Goal: Task Accomplishment & Management: Complete application form

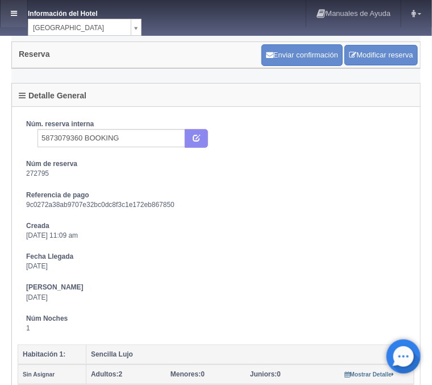
click at [13, 9] on link at bounding box center [14, 13] width 27 height 27
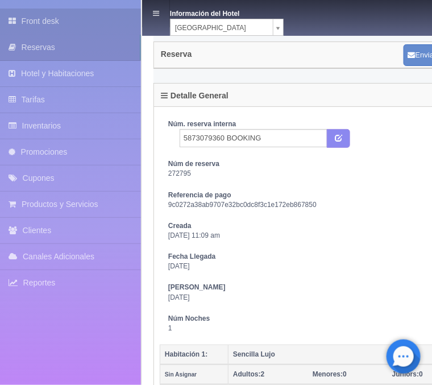
click at [37, 22] on link "Front desk" at bounding box center [70, 22] width 141 height 26
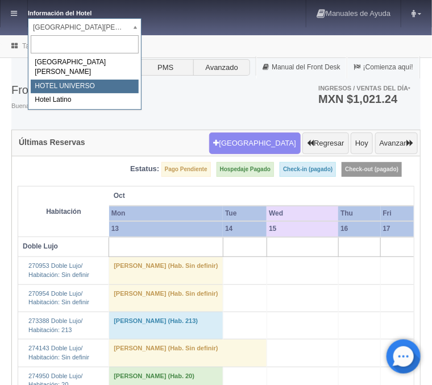
select select "358"
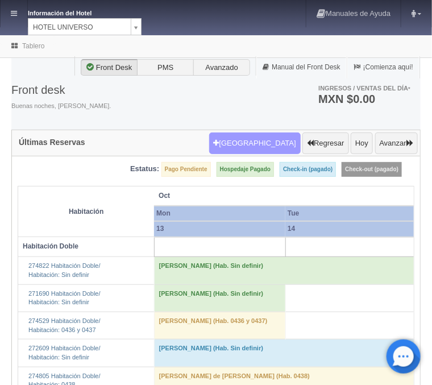
click at [278, 147] on button "Nueva Reserva" at bounding box center [255, 144] width 92 height 22
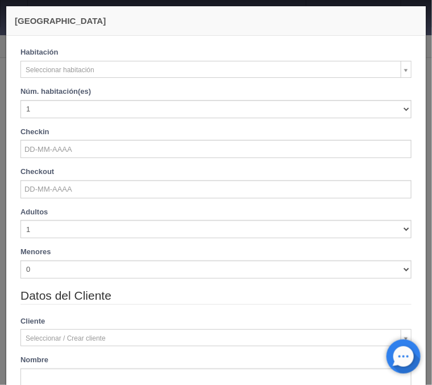
checkbox input "false"
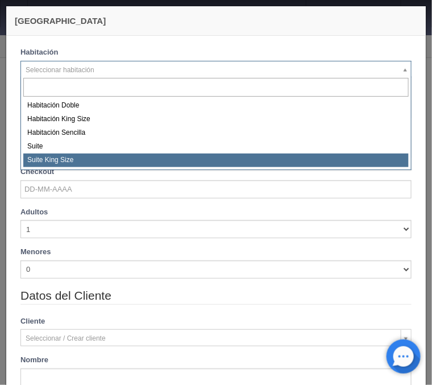
select select "588"
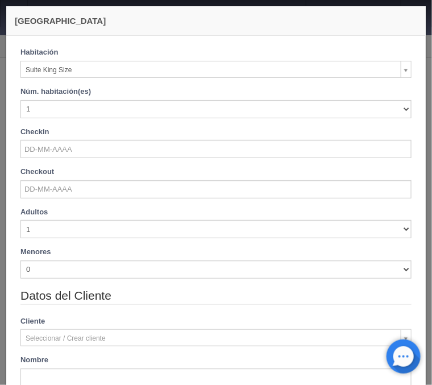
checkbox input "false"
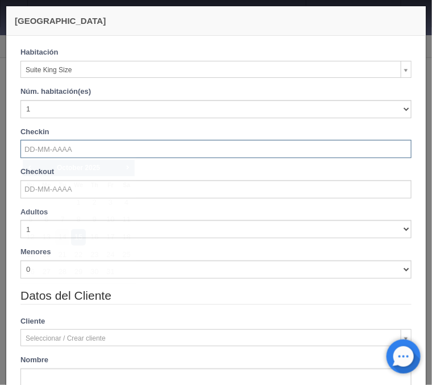
click at [43, 151] on input "text" at bounding box center [215, 149] width 391 height 18
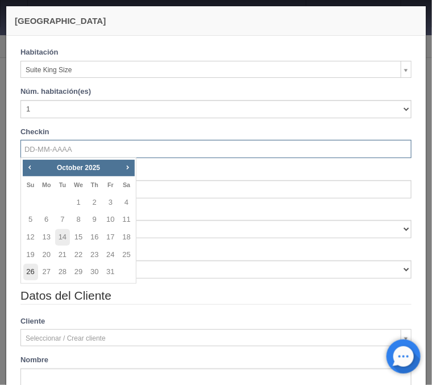
click at [32, 271] on link "26" at bounding box center [30, 272] width 15 height 16
type input "26-10-2025"
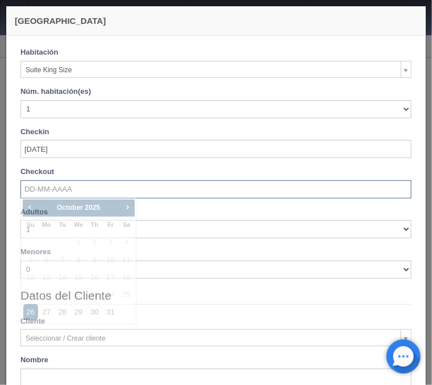
click at [28, 181] on input "text" at bounding box center [215, 189] width 391 height 18
checkbox input "false"
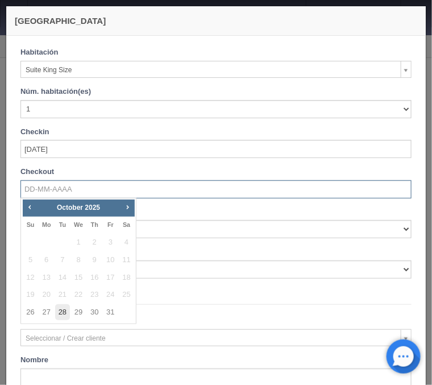
click at [58, 314] on link "28" at bounding box center [62, 312] width 15 height 16
type input "28-10-2025"
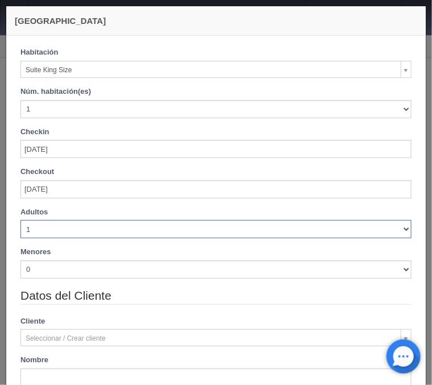
click at [20, 220] on select "1 2 3 4 5 6 7 8 9 10" at bounding box center [215, 229] width 391 height 18
checkbox input "false"
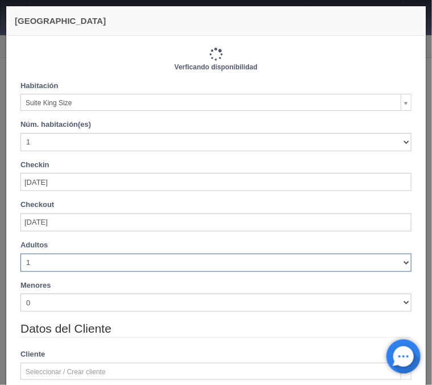
type input "2420.00"
checkbox input "false"
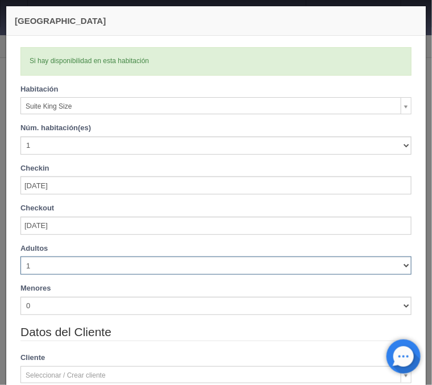
select select "4"
click option "4" at bounding box center [0, 0] width 0 height 0
checkbox input "false"
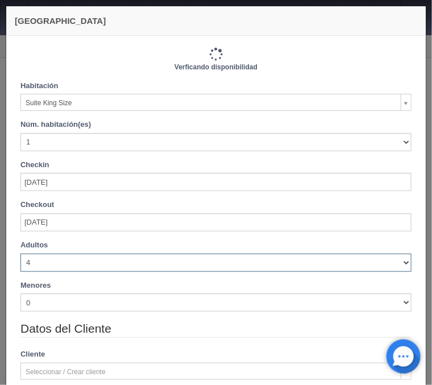
type input "2420.00"
checkbox input "false"
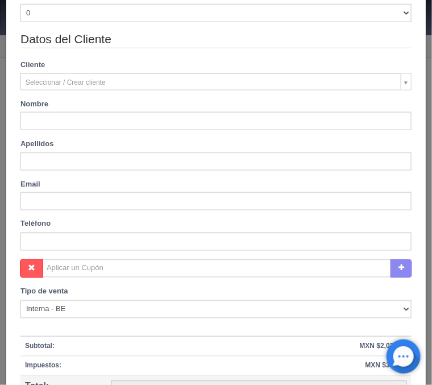
scroll to position [320, 0]
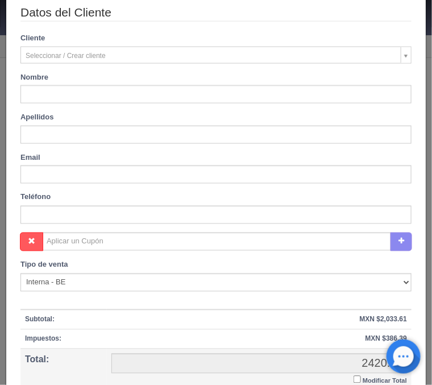
type input "Guillermo"
type input "Herrera"
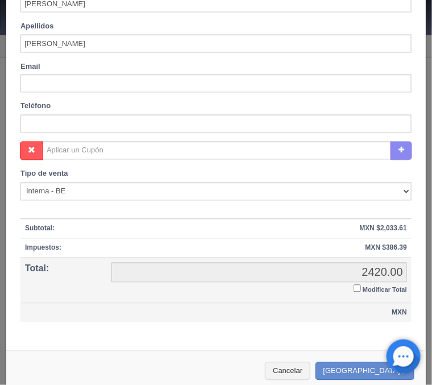
scroll to position [423, 0]
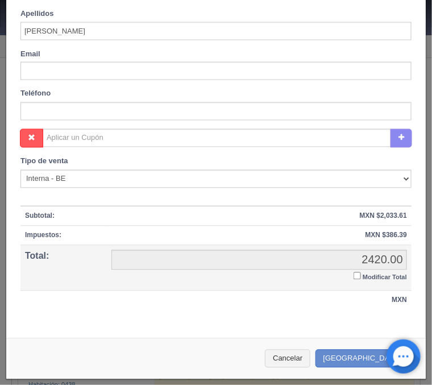
click at [357, 276] on input "Modificar Total" at bounding box center [357, 275] width 7 height 7
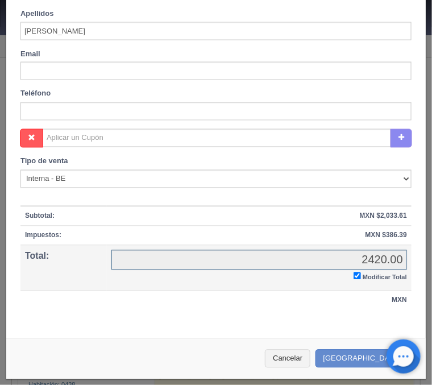
checkbox input "true"
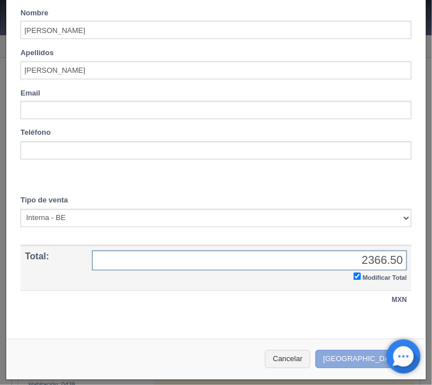
type input "2366.50"
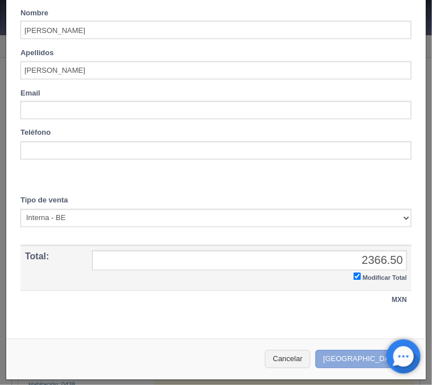
click at [365, 359] on button "[GEOGRAPHIC_DATA]" at bounding box center [365, 359] width 99 height 19
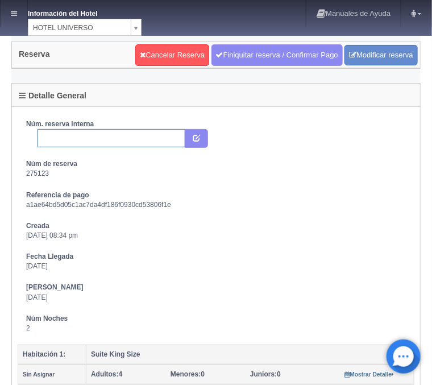
click at [109, 140] on input "text" at bounding box center [112, 138] width 148 height 18
paste input "5778331551"
type input "5778331551 Booking"
click at [200, 136] on icon "submit" at bounding box center [196, 137] width 7 height 7
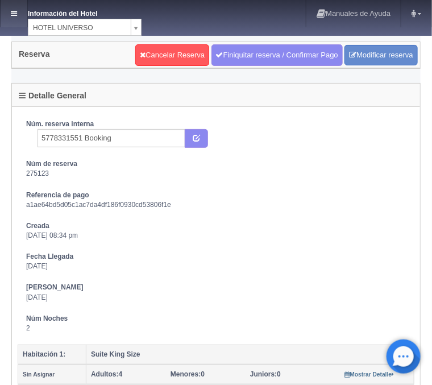
click at [24, 17] on link at bounding box center [14, 13] width 27 height 27
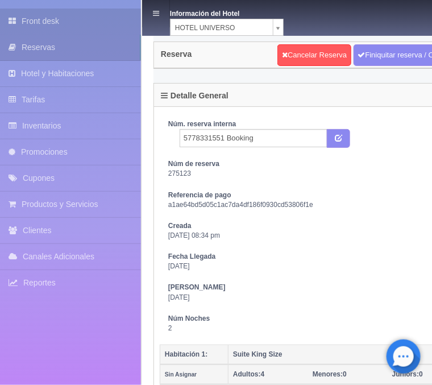
click at [42, 20] on link "Front desk" at bounding box center [70, 22] width 141 height 26
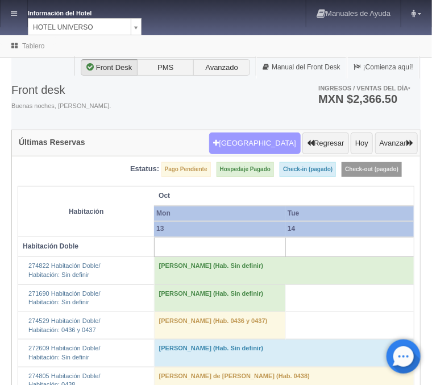
click at [268, 140] on button "[GEOGRAPHIC_DATA]" at bounding box center [255, 144] width 92 height 22
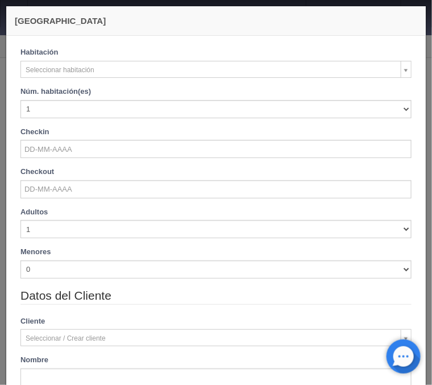
checkbox input "false"
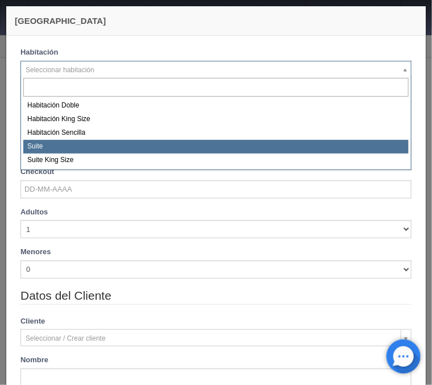
select select "584"
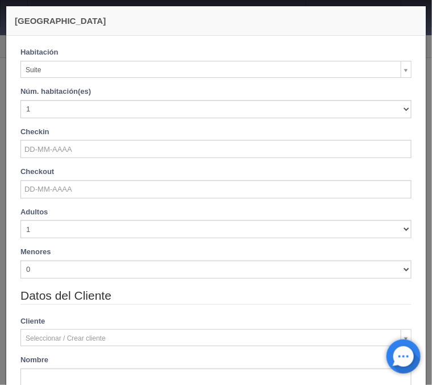
checkbox input "false"
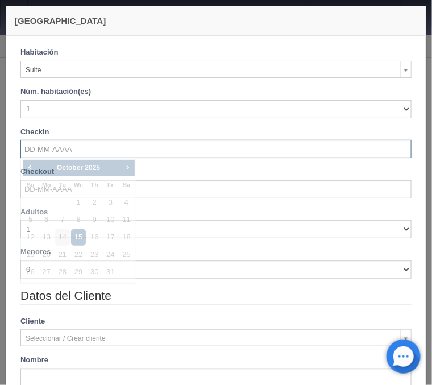
click at [42, 147] on input "text" at bounding box center [215, 149] width 391 height 18
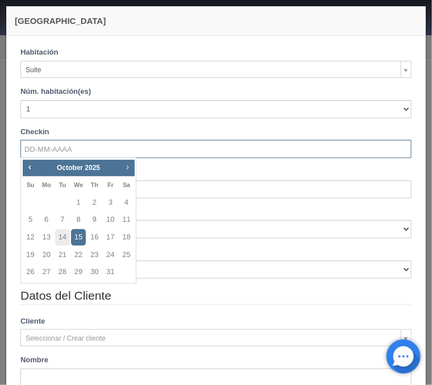
click at [121, 169] on link "Next" at bounding box center [127, 167] width 13 height 13
click at [62, 270] on link "30" at bounding box center [62, 272] width 15 height 16
type input "30-12-2025"
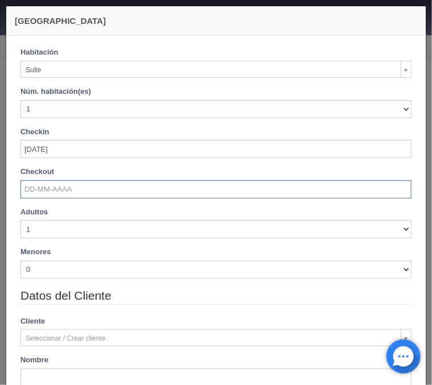
click at [42, 192] on input "text" at bounding box center [215, 189] width 391 height 18
checkbox input "false"
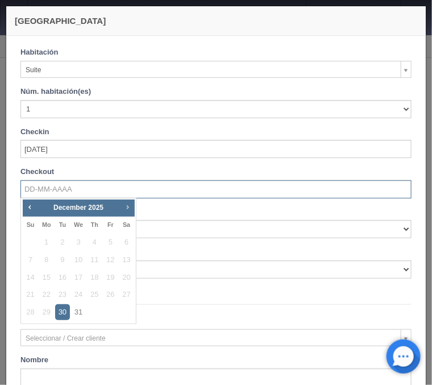
click at [126, 208] on span "Next" at bounding box center [127, 206] width 9 height 9
click at [113, 243] on link "2" at bounding box center [110, 242] width 15 height 16
type input "02-01-2026"
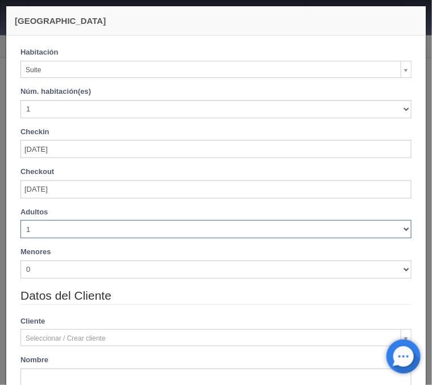
click at [20, 220] on select "1 2 3 4 5 6 7 8 9 10" at bounding box center [215, 229] width 391 height 18
checkbox input "false"
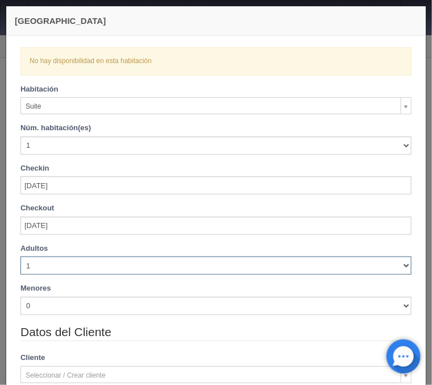
select select "2"
click option "2" at bounding box center [0, 0] width 0 height 0
checkbox input "false"
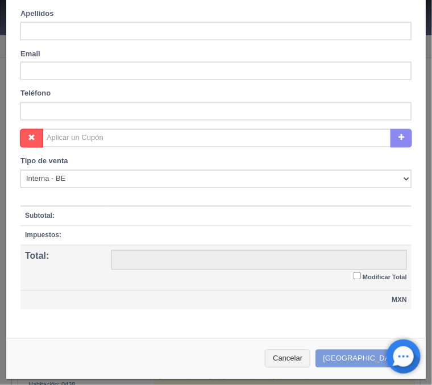
scroll to position [366, 0]
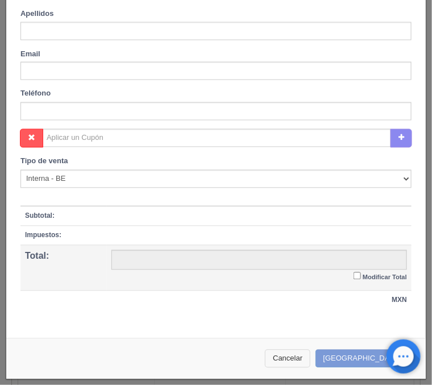
click at [305, 363] on button "Cancelar" at bounding box center [287, 359] width 45 height 19
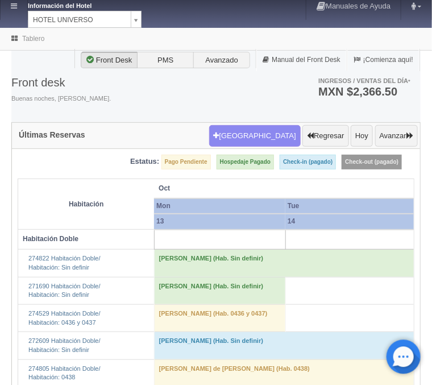
scroll to position [0, 0]
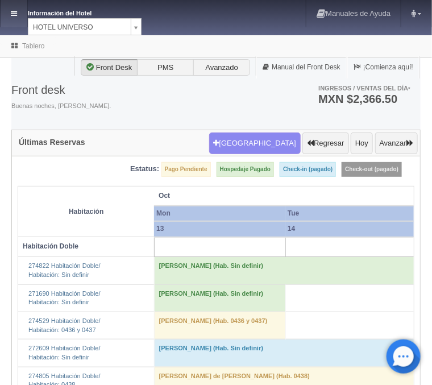
click at [14, 15] on icon at bounding box center [14, 13] width 6 height 7
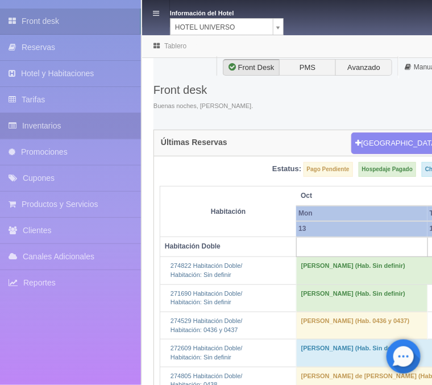
click at [38, 129] on link "Inventarios" at bounding box center [70, 126] width 141 height 26
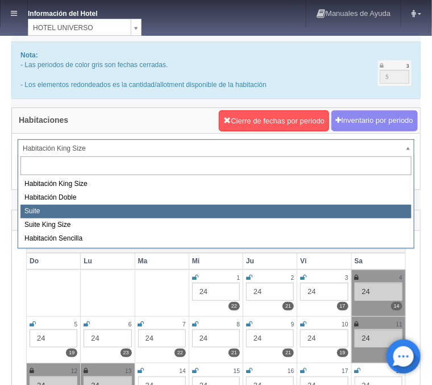
select select "584"
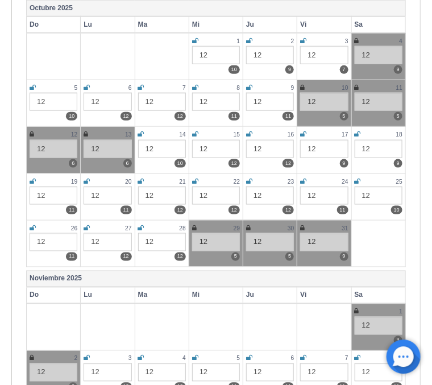
scroll to position [243, 0]
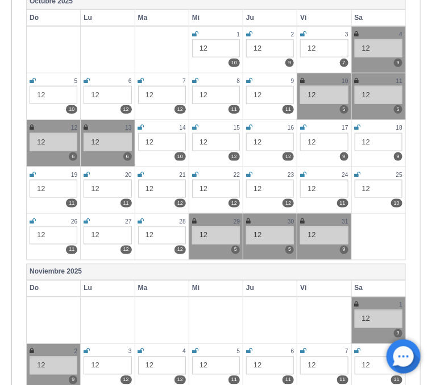
click at [249, 219] on icon at bounding box center [248, 221] width 5 height 7
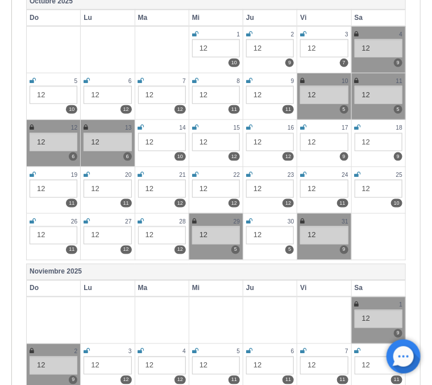
click at [305, 218] on icon at bounding box center [302, 221] width 5 height 7
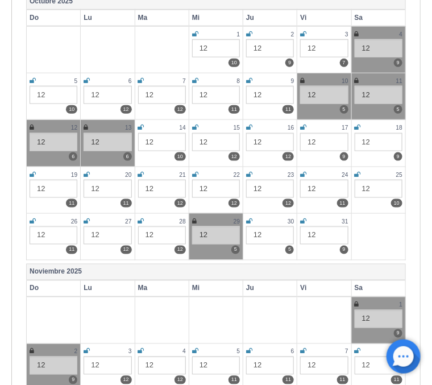
click at [355, 303] on icon at bounding box center [357, 304] width 5 height 7
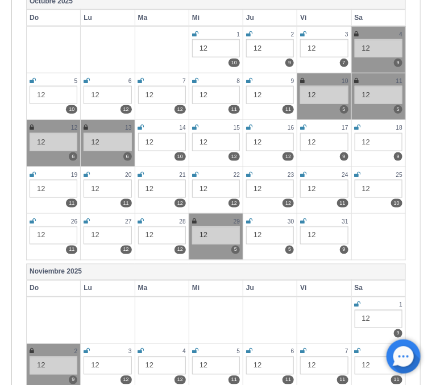
scroll to position [0, 0]
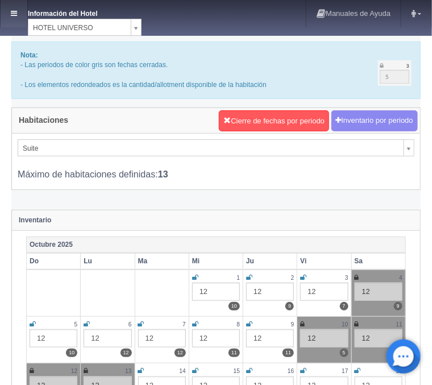
click at [22, 7] on link at bounding box center [14, 13] width 27 height 27
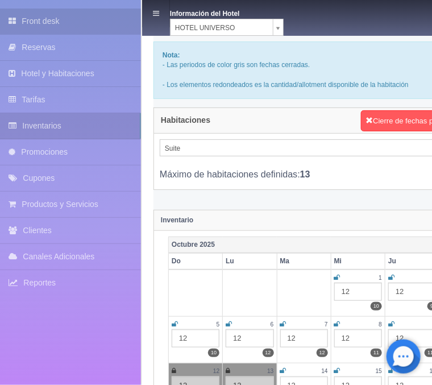
click at [34, 23] on link "Front desk" at bounding box center [70, 22] width 141 height 26
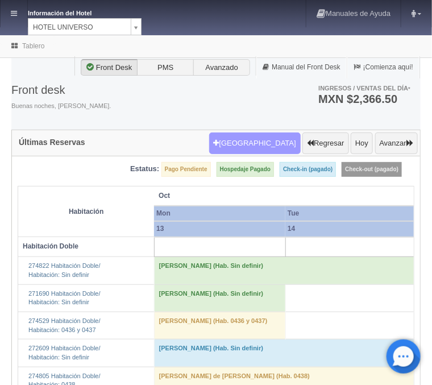
click at [270, 148] on button "[GEOGRAPHIC_DATA]" at bounding box center [255, 144] width 92 height 22
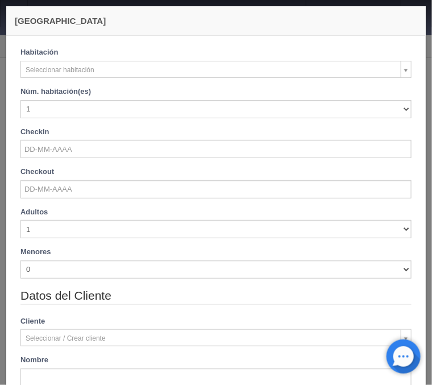
checkbox input "false"
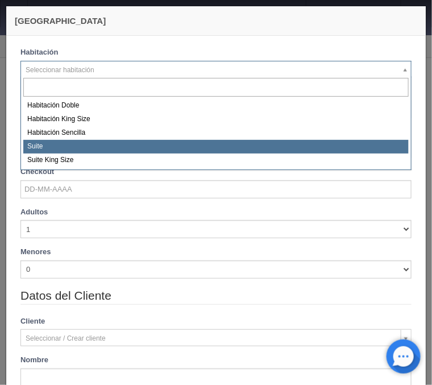
select select "584"
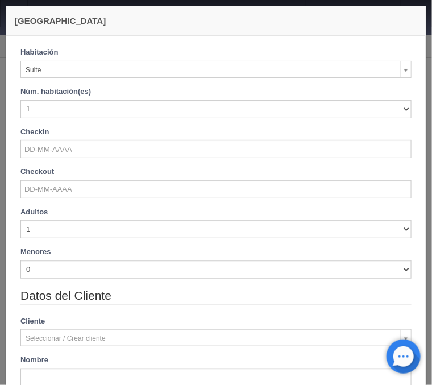
checkbox input "false"
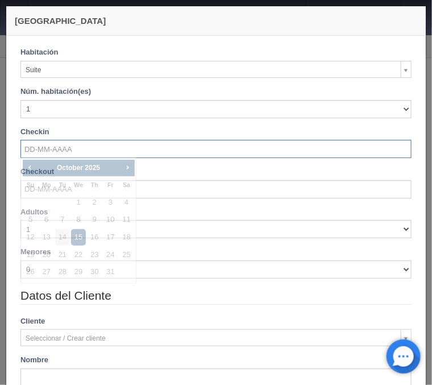
click at [54, 146] on input "text" at bounding box center [215, 149] width 391 height 18
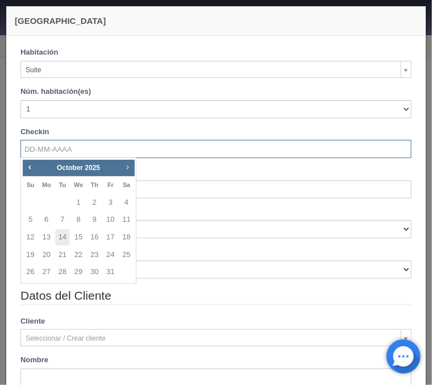
click at [123, 168] on link "Next" at bounding box center [127, 167] width 13 height 13
click at [67, 268] on link "30" at bounding box center [62, 272] width 15 height 16
type input "30-12-2025"
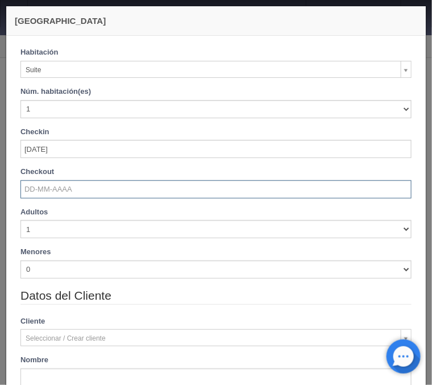
click at [53, 191] on input "text" at bounding box center [215, 189] width 391 height 18
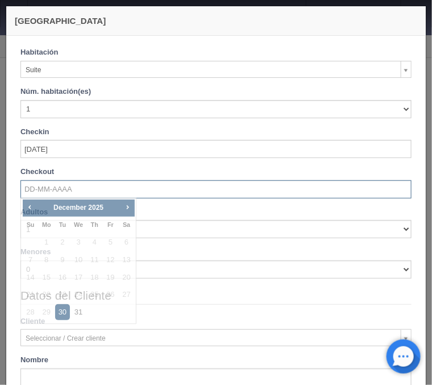
checkbox input "false"
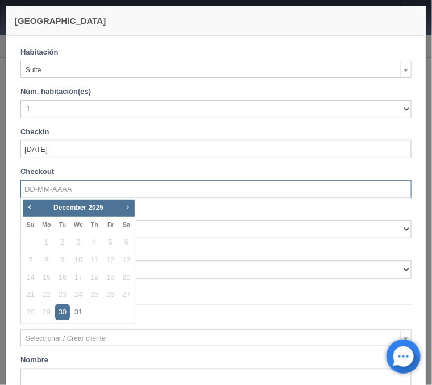
click at [131, 206] on span "Next" at bounding box center [127, 206] width 9 height 9
click at [113, 241] on link "2" at bounding box center [110, 242] width 15 height 16
type input "02-01-2026"
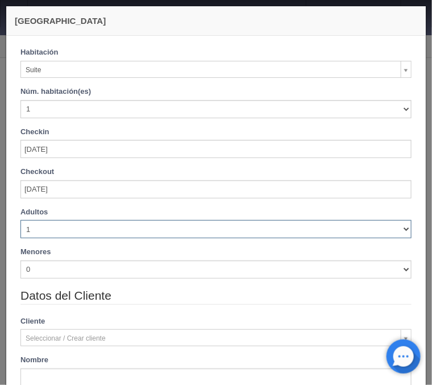
click at [20, 220] on select "1 2 3 4 5 6 7 8 9 10" at bounding box center [215, 229] width 391 height 18
checkbox input "false"
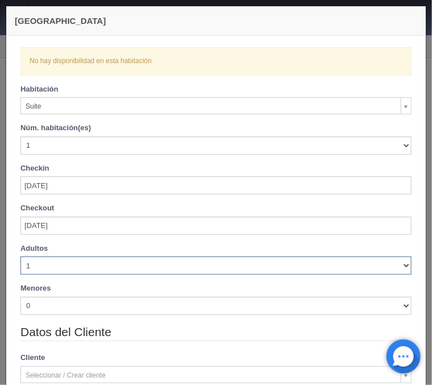
select select "4"
click option "4" at bounding box center [0, 0] width 0 height 0
checkbox input "false"
click at [158, 133] on div "Núm. habitación(es) 1 2 3 4 5 6 7 8 9 10 11 12 13 14 15 16 17 18 19 20" at bounding box center [215, 139] width 391 height 32
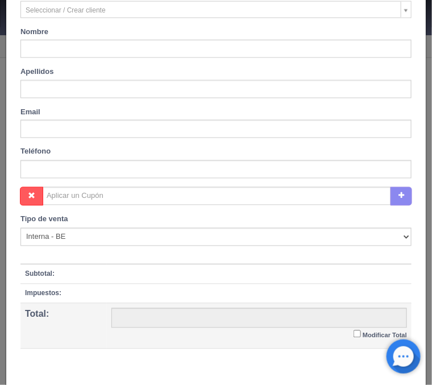
scroll to position [423, 0]
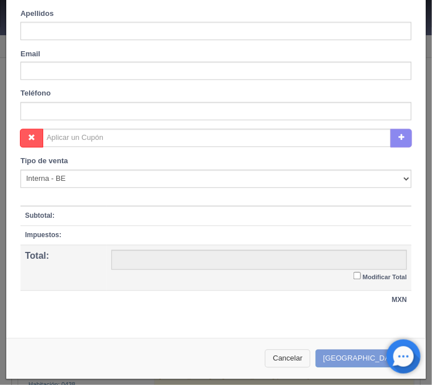
click at [310, 355] on button "Cancelar" at bounding box center [287, 359] width 45 height 19
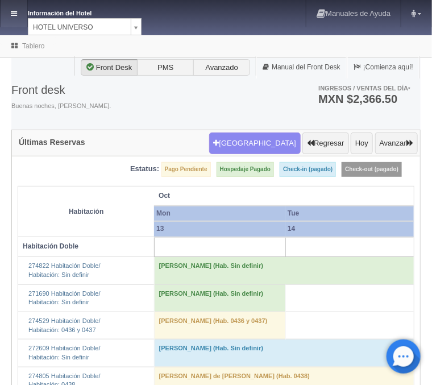
click at [12, 17] on icon at bounding box center [14, 13] width 6 height 7
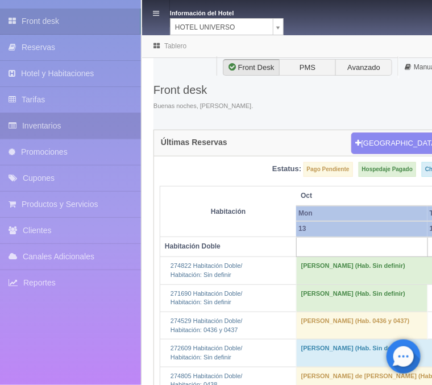
drag, startPoint x: 66, startPoint y: 129, endPoint x: 66, endPoint y: 138, distance: 9.7
click at [66, 138] on link "Inventarios" at bounding box center [70, 126] width 141 height 26
click at [64, 127] on link "Inventarios" at bounding box center [70, 126] width 141 height 26
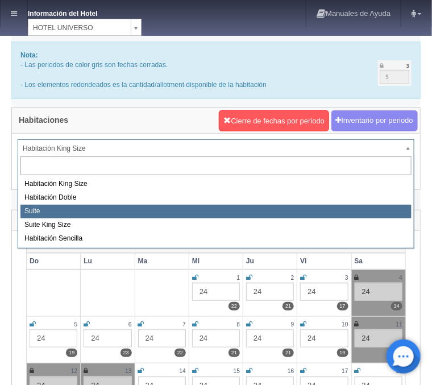
select select "584"
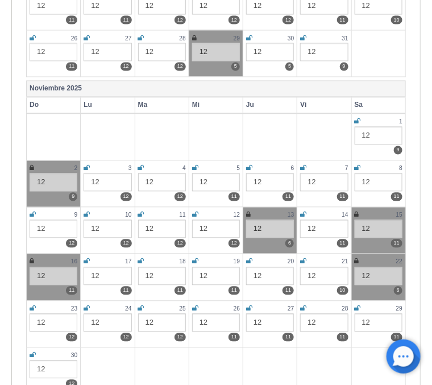
scroll to position [366, 0]
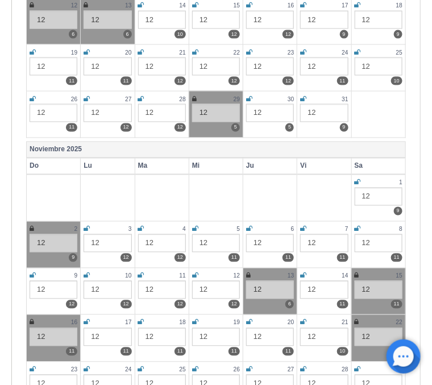
click at [32, 229] on icon at bounding box center [32, 229] width 5 height 7
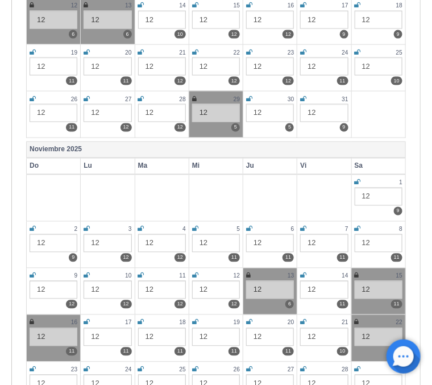
scroll to position [0, 0]
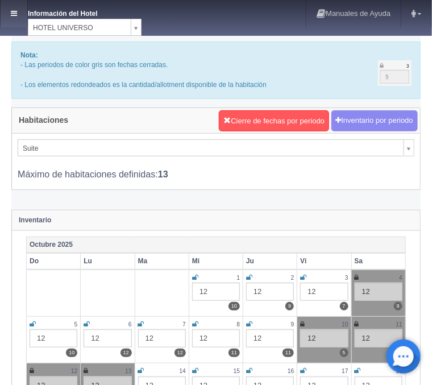
click at [7, 15] on link at bounding box center [14, 13] width 27 height 27
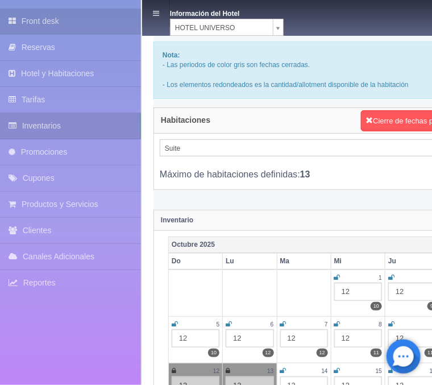
click at [32, 23] on link "Front desk" at bounding box center [70, 22] width 141 height 26
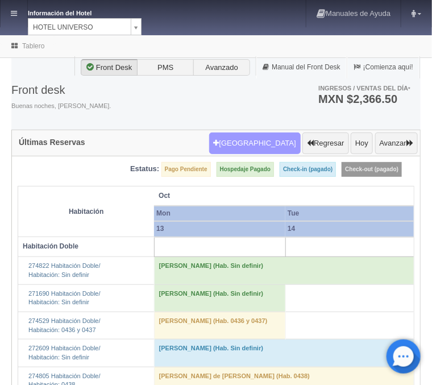
click at [254, 142] on button "Nueva Reserva" at bounding box center [255, 144] width 92 height 22
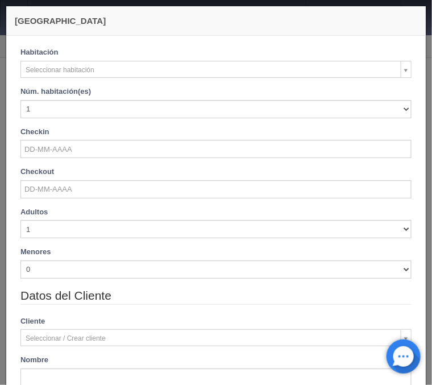
checkbox input "false"
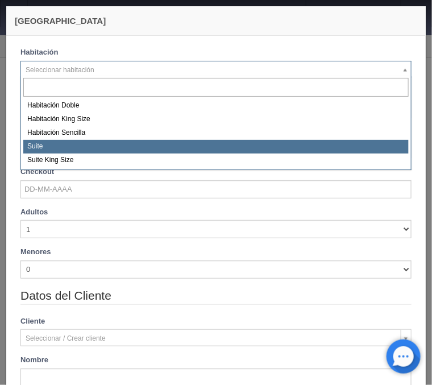
select select "584"
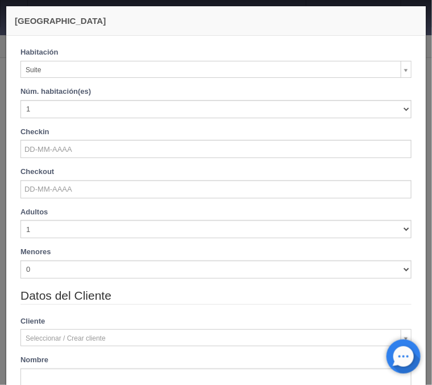
checkbox input "false"
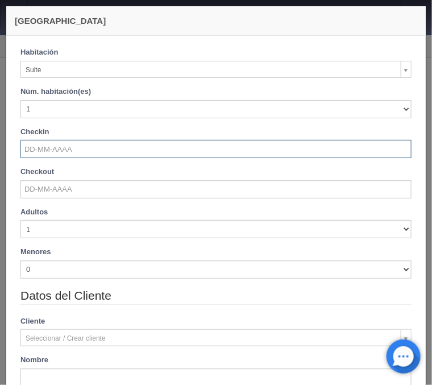
click at [47, 149] on input "text" at bounding box center [215, 149] width 391 height 18
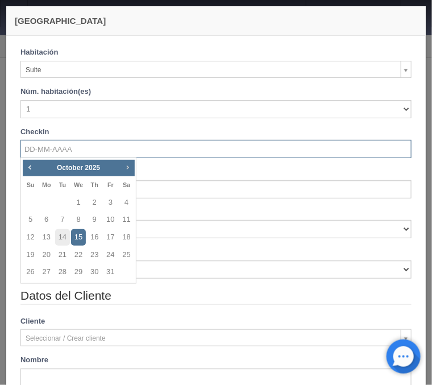
click at [126, 165] on span "Next" at bounding box center [127, 167] width 9 height 9
click at [60, 271] on link "30" at bounding box center [62, 272] width 15 height 16
type input "30-12-2025"
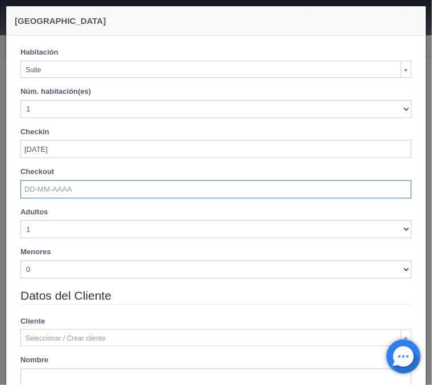
click at [61, 194] on input "text" at bounding box center [215, 189] width 391 height 18
checkbox input "false"
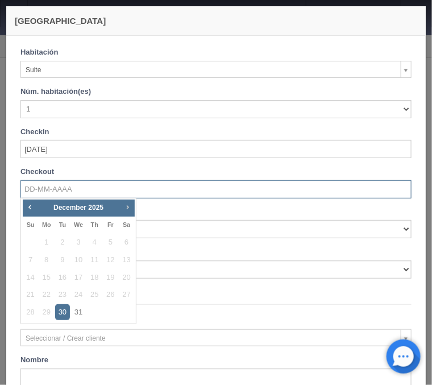
click at [126, 208] on span "Next" at bounding box center [127, 206] width 9 height 9
click at [109, 245] on link "2" at bounding box center [110, 242] width 15 height 16
type input "02-01-2026"
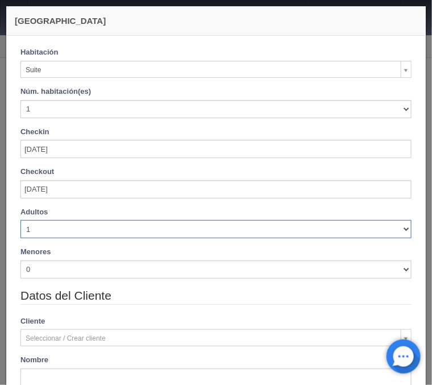
click at [20, 220] on select "1 2 3 4 5 6 7 8 9 10" at bounding box center [215, 229] width 391 height 18
checkbox input "false"
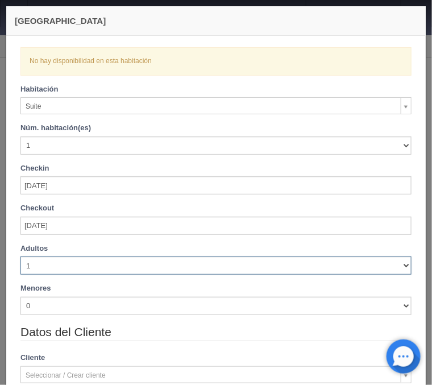
select select "4"
click option "4" at bounding box center [0, 0] width 0 height 0
checkbox input "false"
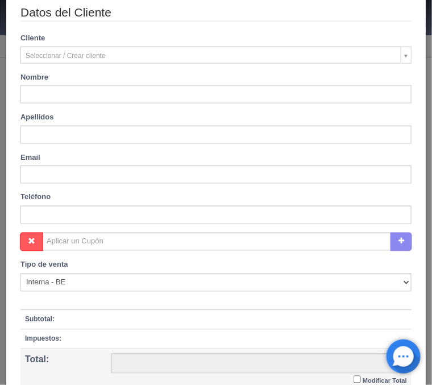
scroll to position [423, 0]
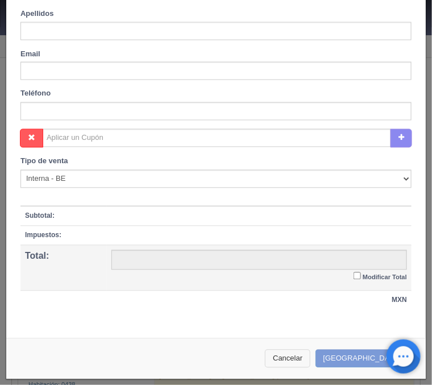
click at [299, 354] on button "Cancelar" at bounding box center [287, 359] width 45 height 19
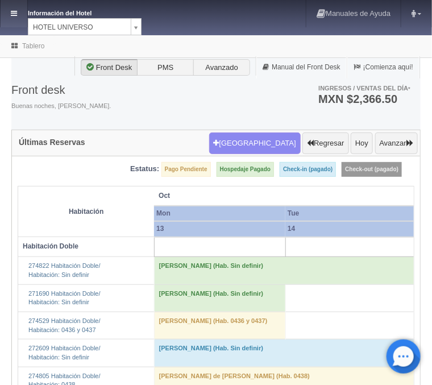
click at [11, 13] on link at bounding box center [14, 13] width 27 height 27
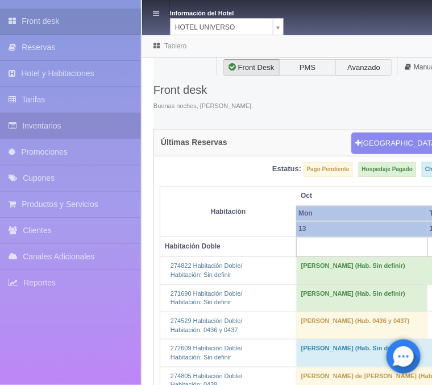
click at [36, 123] on link "Inventarios" at bounding box center [70, 126] width 141 height 26
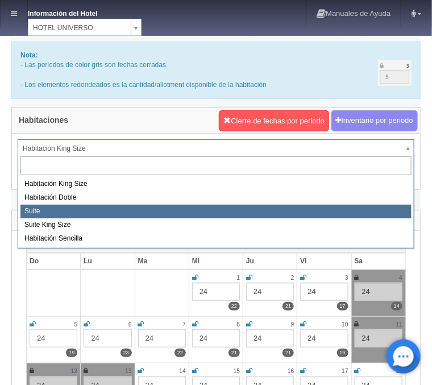
select select "584"
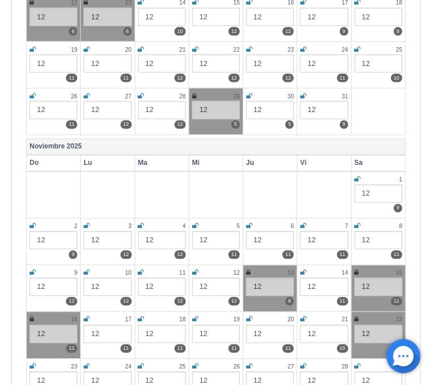
scroll to position [305, 0]
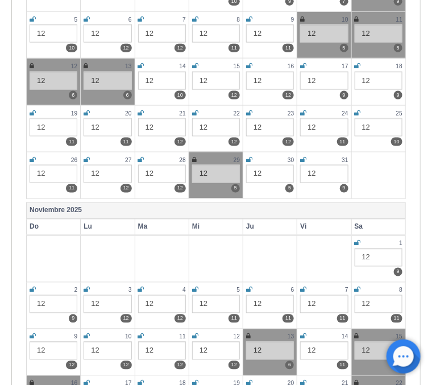
click at [251, 160] on icon at bounding box center [249, 159] width 6 height 7
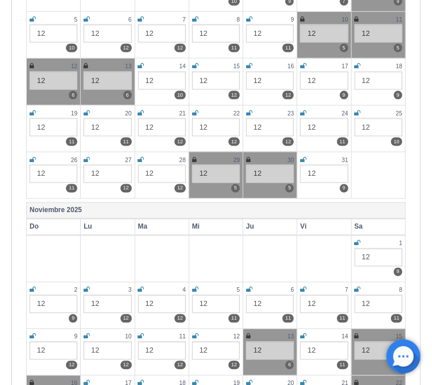
click at [306, 160] on icon at bounding box center [303, 159] width 6 height 7
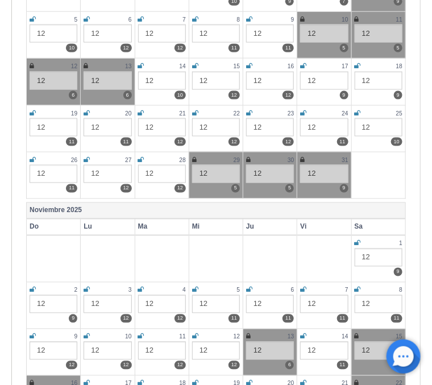
click at [359, 243] on icon at bounding box center [358, 243] width 6 height 7
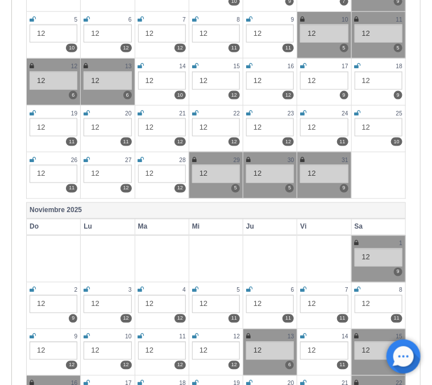
click at [32, 288] on icon at bounding box center [33, 290] width 6 height 7
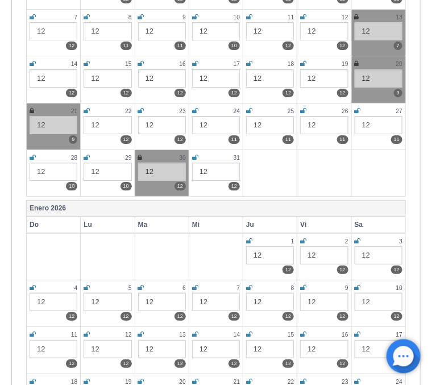
scroll to position [914, 0]
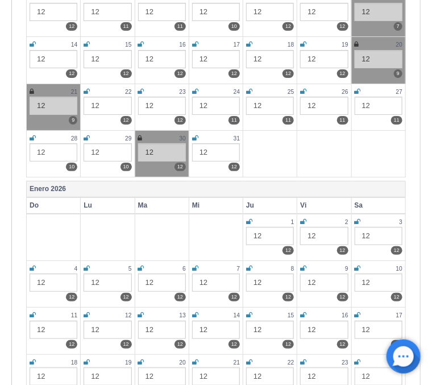
click at [142, 135] on icon at bounding box center [140, 138] width 5 height 7
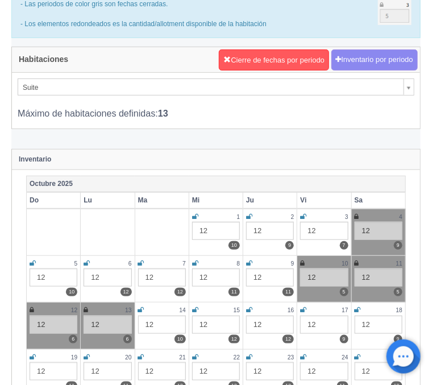
scroll to position [0, 0]
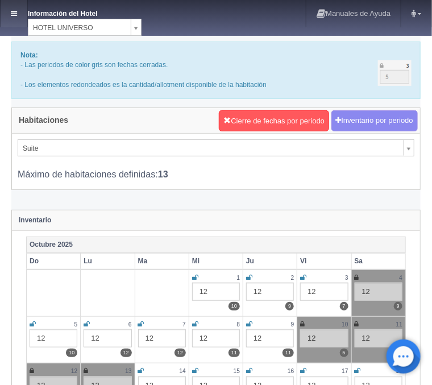
click at [6, 11] on link at bounding box center [14, 13] width 27 height 27
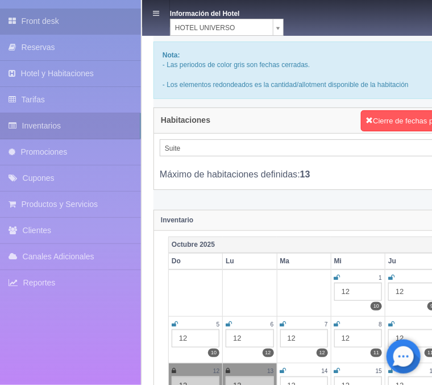
click at [71, 20] on link "Front desk" at bounding box center [70, 22] width 141 height 26
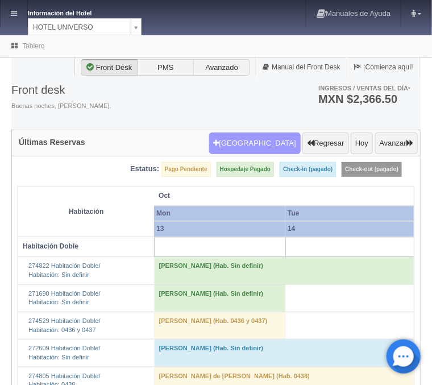
click at [274, 148] on button "[GEOGRAPHIC_DATA]" at bounding box center [255, 144] width 92 height 22
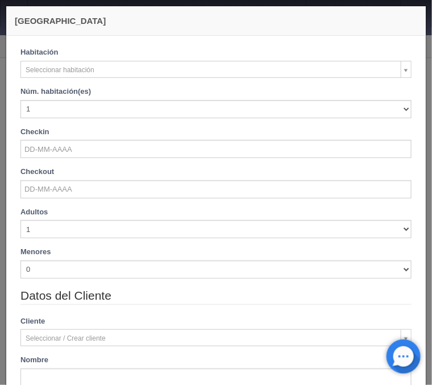
checkbox input "false"
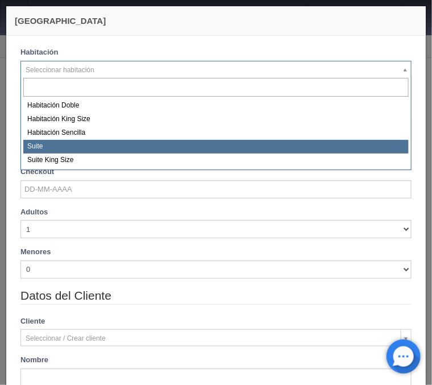
select select "584"
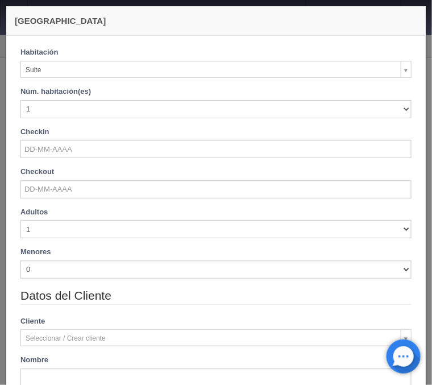
checkbox input "false"
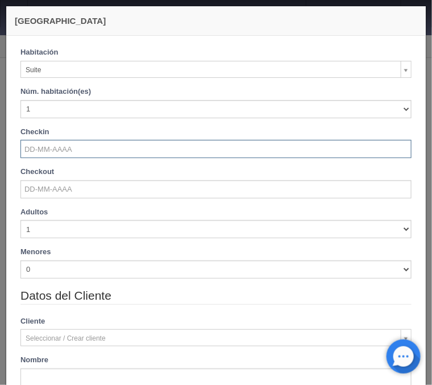
click at [51, 143] on input "text" at bounding box center [215, 149] width 391 height 18
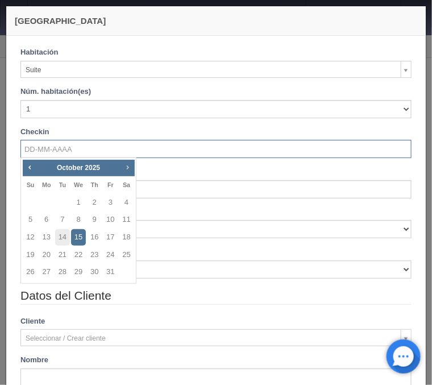
click at [125, 167] on span "Next" at bounding box center [127, 167] width 9 height 9
click at [63, 271] on link "30" at bounding box center [62, 272] width 15 height 16
type input "30-12-2025"
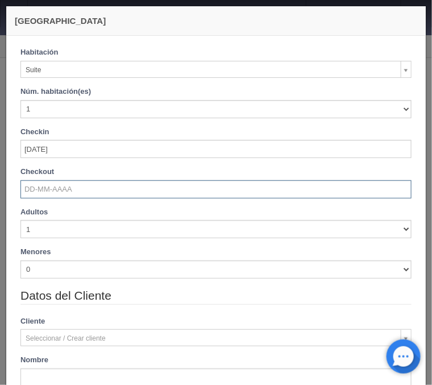
click at [57, 189] on input "text" at bounding box center [215, 189] width 391 height 18
checkbox input "false"
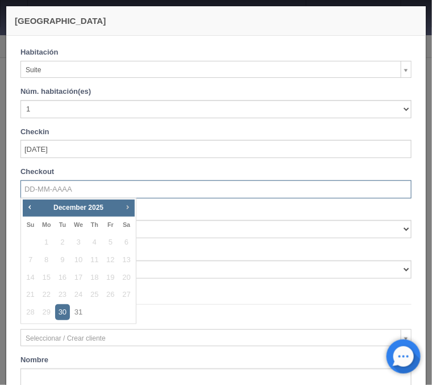
click at [130, 206] on span "Next" at bounding box center [127, 206] width 9 height 9
click at [108, 242] on link "2" at bounding box center [110, 242] width 15 height 16
type input "02-01-2026"
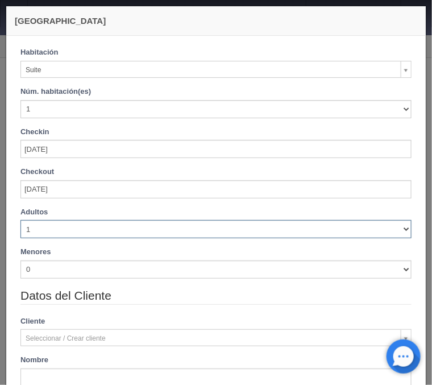
click at [20, 220] on select "1 2 3 4 5 6 7 8 9 10" at bounding box center [215, 229] width 391 height 18
checkbox input "false"
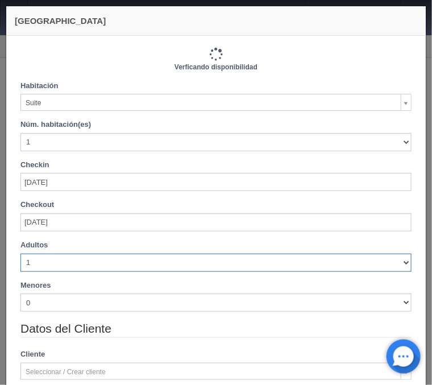
type input "3390.00"
checkbox input "false"
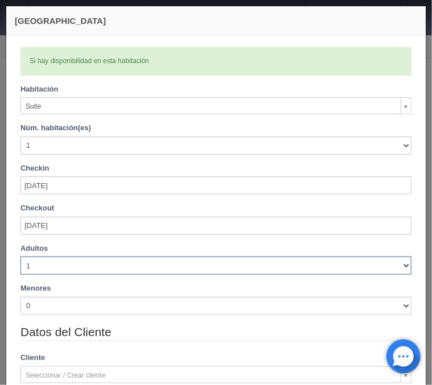
select select "4"
click option "4" at bounding box center [0, 0] width 0 height 0
checkbox input "false"
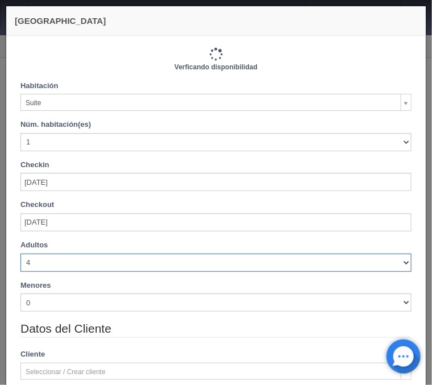
type input "3390.00"
checkbox input "false"
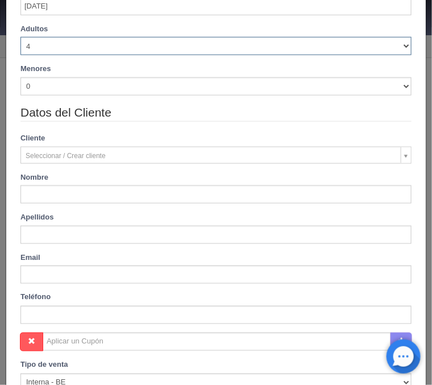
scroll to position [229, 0]
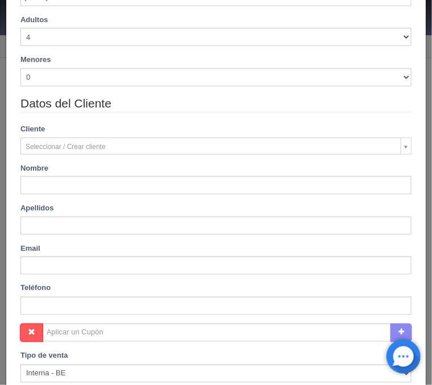
type input "Nayeli Guadalupe"
type input "De La Rosa Montealvo"
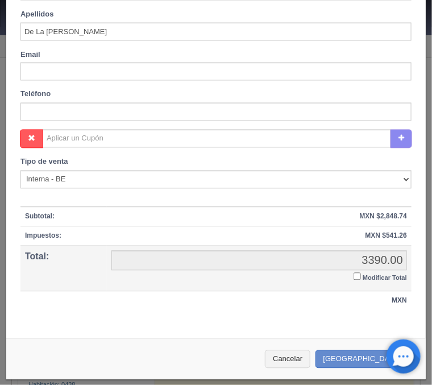
scroll to position [423, 0]
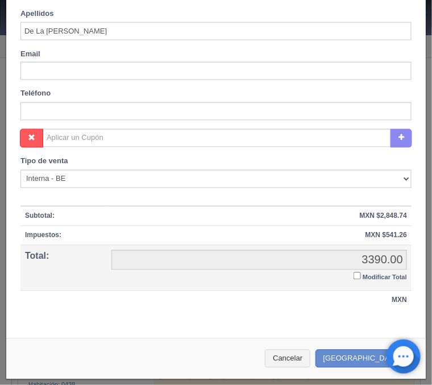
click at [356, 275] on input "Modificar Total" at bounding box center [357, 275] width 7 height 7
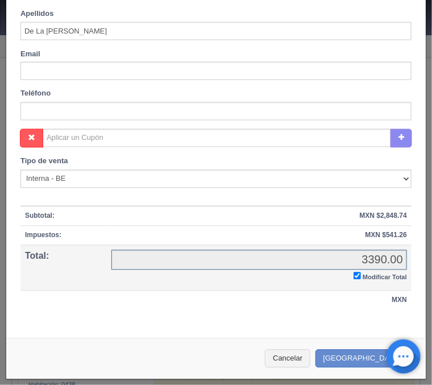
checkbox input "true"
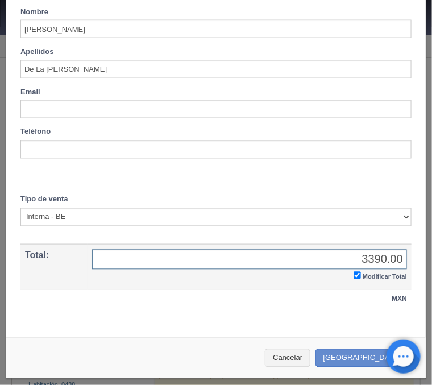
scroll to position [384, 0]
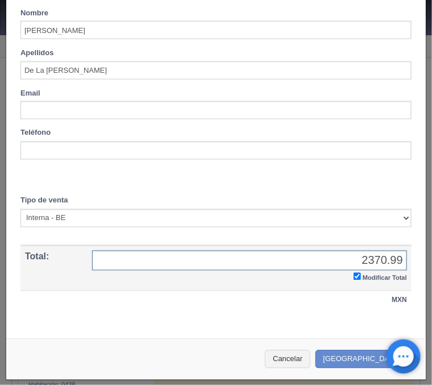
click at [404, 89] on div "Email" at bounding box center [216, 104] width 408 height 32
type input "2370.99"
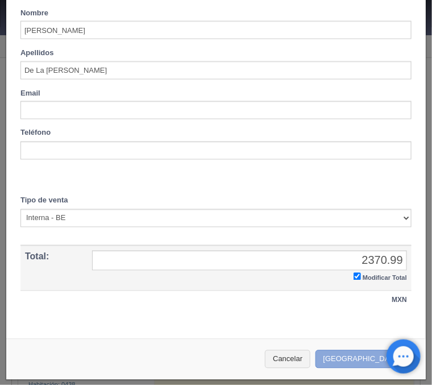
click at [363, 361] on button "Crear Reserva" at bounding box center [365, 359] width 99 height 19
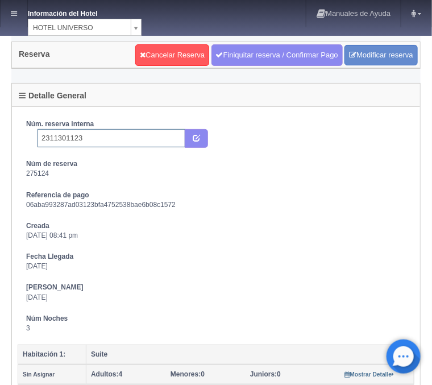
click at [100, 138] on input "2311301123" at bounding box center [112, 138] width 148 height 18
type input "2311301123 Expedia"
click at [195, 137] on icon "submit" at bounding box center [196, 137] width 7 height 7
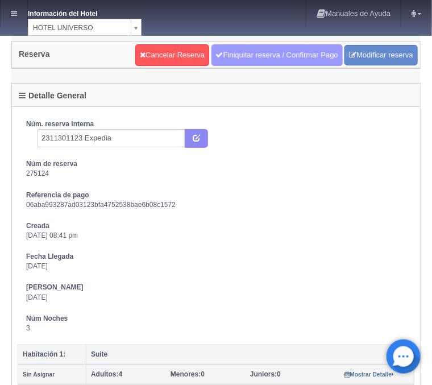
click at [249, 61] on link "Finiquitar reserva / Confirmar Pago" at bounding box center [277, 55] width 131 height 22
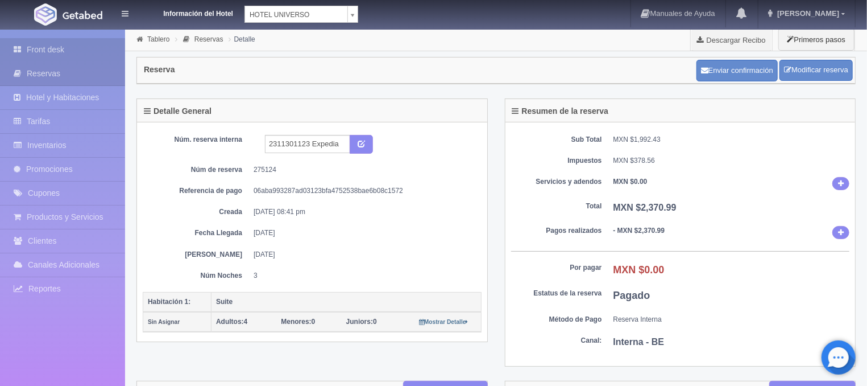
click at [59, 52] on link "Front desk" at bounding box center [62, 49] width 125 height 23
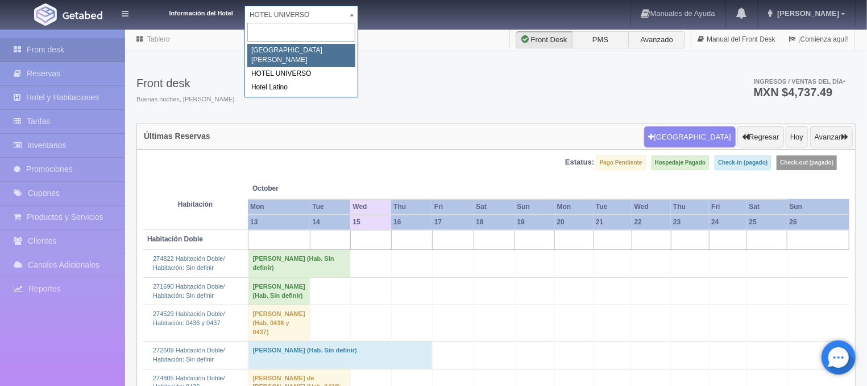
select select "357"
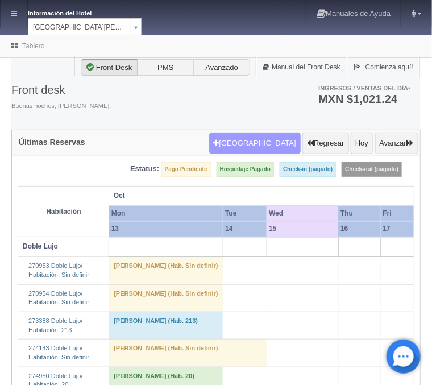
click at [251, 150] on button "[GEOGRAPHIC_DATA]" at bounding box center [255, 144] width 92 height 22
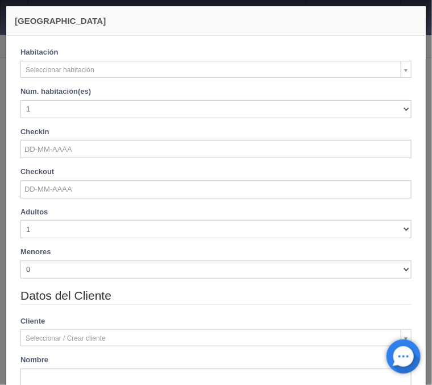
checkbox input "false"
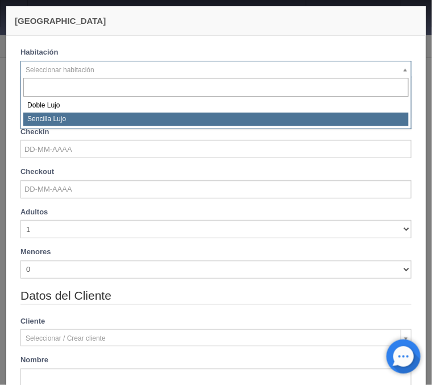
select select "576"
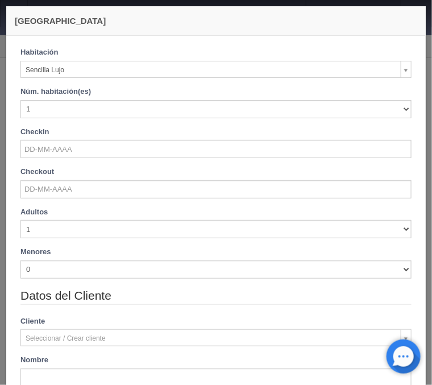
checkbox input "false"
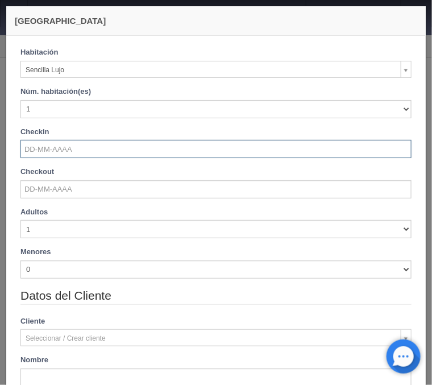
click at [32, 146] on input "text" at bounding box center [215, 149] width 391 height 18
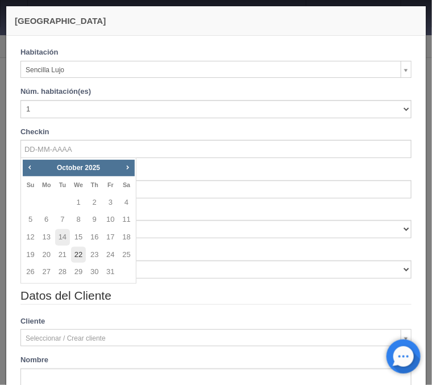
click at [77, 256] on link "22" at bounding box center [78, 255] width 15 height 16
type input "[DATE]"
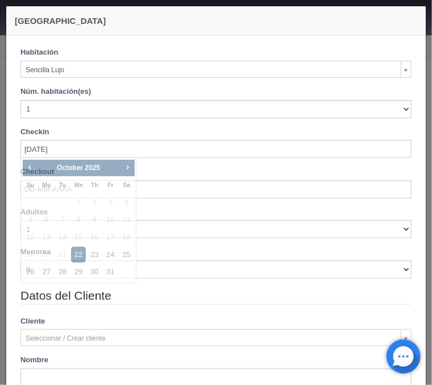
checkbox input "false"
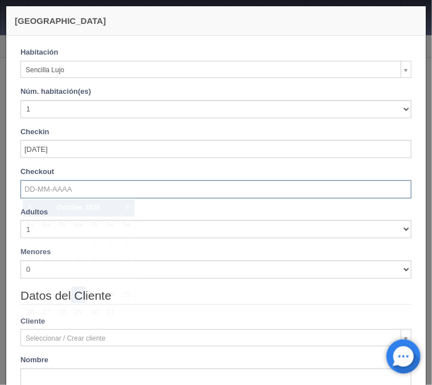
click at [43, 189] on input "text" at bounding box center [215, 189] width 391 height 18
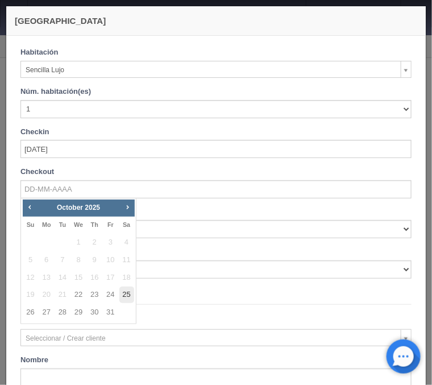
click at [123, 296] on link "25" at bounding box center [126, 295] width 15 height 16
type input "[DATE]"
checkbox input "false"
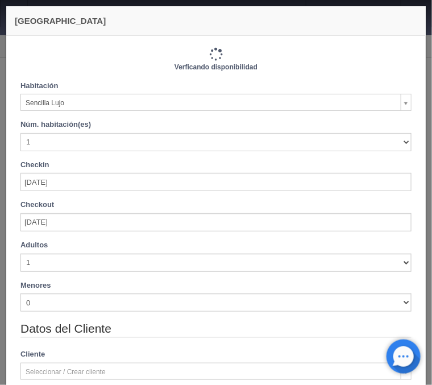
type input "3450.00"
checkbox input "false"
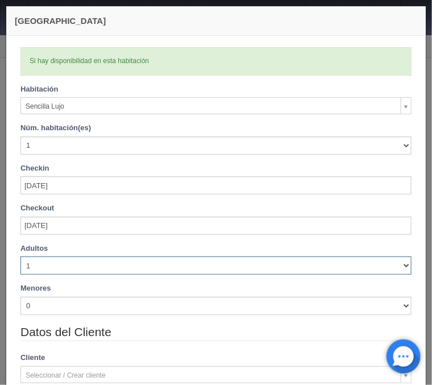
click at [20, 256] on select "1 2 3 4 5 6 7 8 9 10" at bounding box center [215, 265] width 391 height 18
select select "2"
click option "2" at bounding box center [0, 0] width 0 height 0
checkbox input "false"
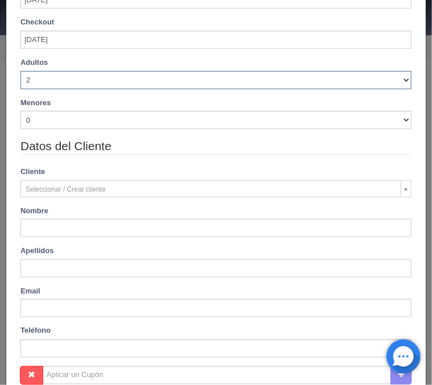
type input "3450.00"
checkbox input "false"
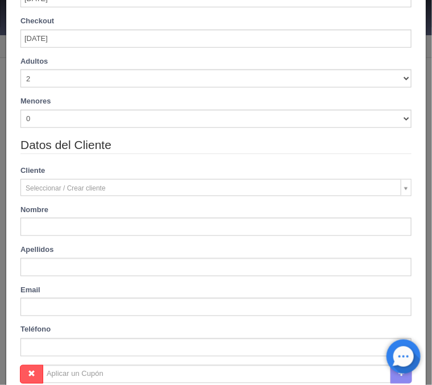
type input "[PERSON_NAME]"
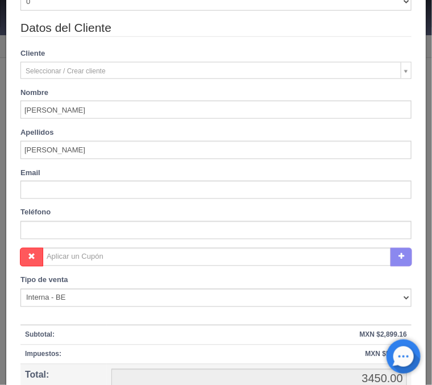
scroll to position [416, 0]
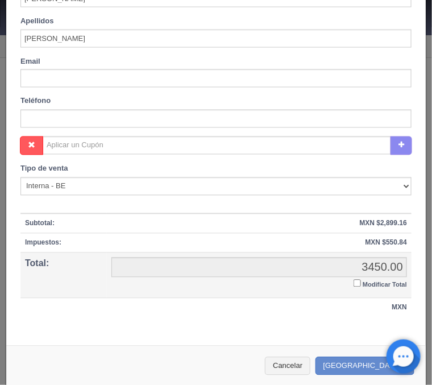
click at [359, 284] on input "Modificar Total" at bounding box center [357, 283] width 7 height 7
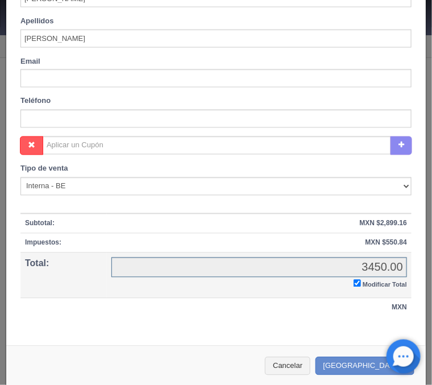
checkbox input "true"
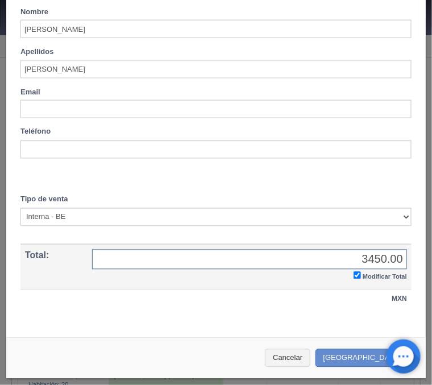
scroll to position [384, 0]
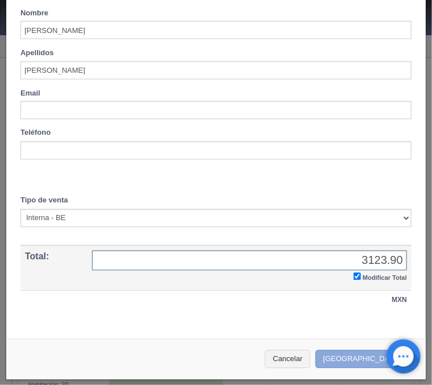
type input "3123.90"
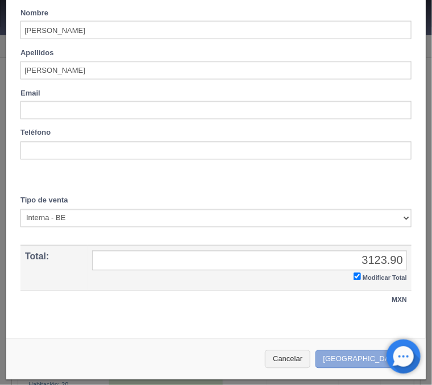
click at [364, 362] on button "[GEOGRAPHIC_DATA]" at bounding box center [365, 359] width 99 height 19
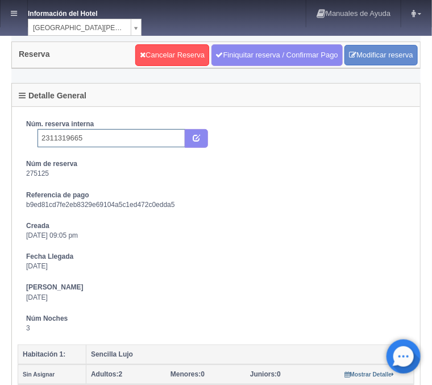
click at [103, 134] on input "2311319665" at bounding box center [112, 138] width 148 height 18
type input "2311319665 Expedia"
click at [196, 143] on button "submit" at bounding box center [196, 138] width 23 height 19
click at [16, 13] on icon at bounding box center [14, 13] width 6 height 7
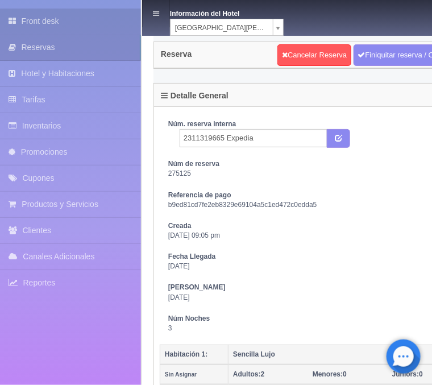
click at [69, 16] on link "Front desk" at bounding box center [70, 22] width 141 height 26
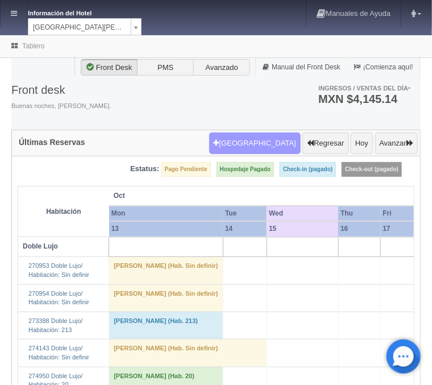
click at [262, 148] on button "[GEOGRAPHIC_DATA]" at bounding box center [255, 144] width 92 height 22
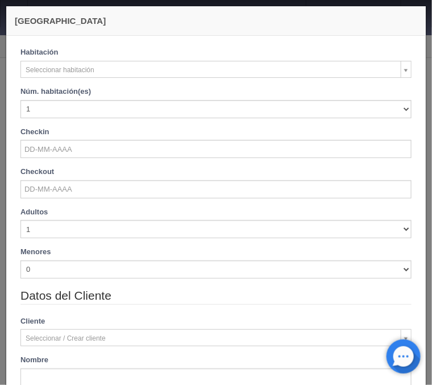
checkbox input "false"
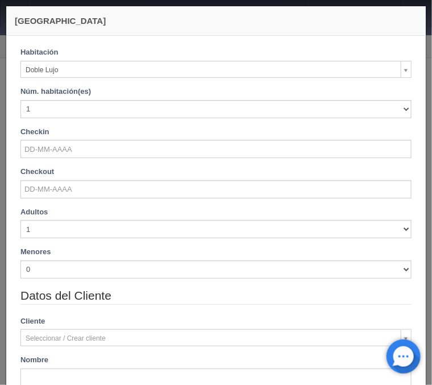
select select "577"
checkbox input "false"
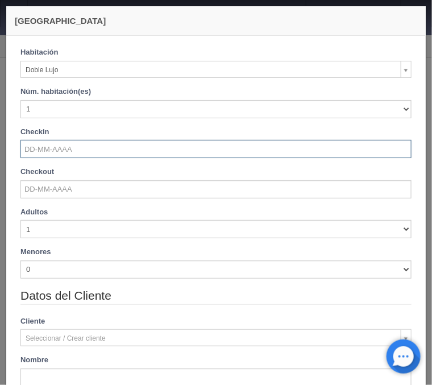
click at [53, 150] on input "text" at bounding box center [215, 149] width 391 height 18
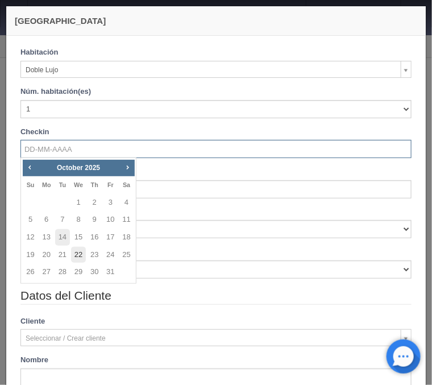
click at [81, 251] on link "22" at bounding box center [78, 255] width 15 height 16
type input "[DATE]"
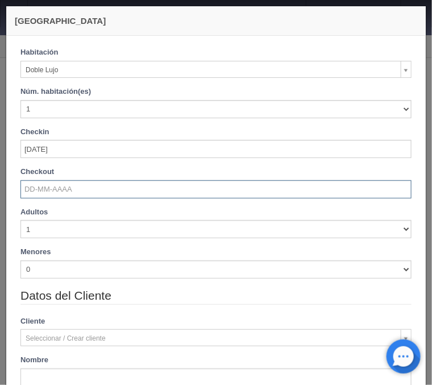
click at [54, 187] on input "text" at bounding box center [215, 189] width 391 height 18
checkbox input "false"
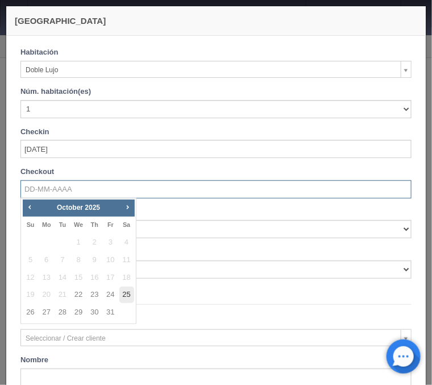
click at [129, 296] on link "25" at bounding box center [126, 295] width 15 height 16
type input "[DATE]"
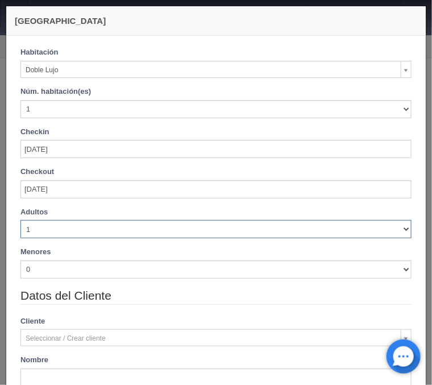
click at [20, 220] on select "1 2 3 4 5 6 7 8 9 10" at bounding box center [215, 229] width 391 height 18
checkbox input "false"
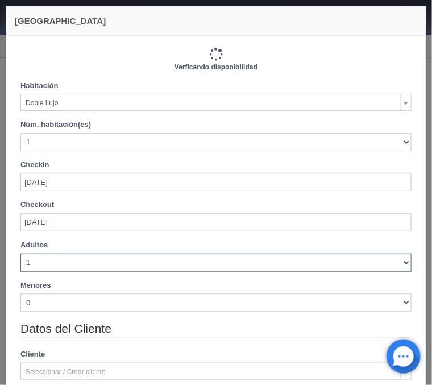
select select "2"
click option "2" at bounding box center [0, 0] width 0 height 0
type input "3660.00"
checkbox input "false"
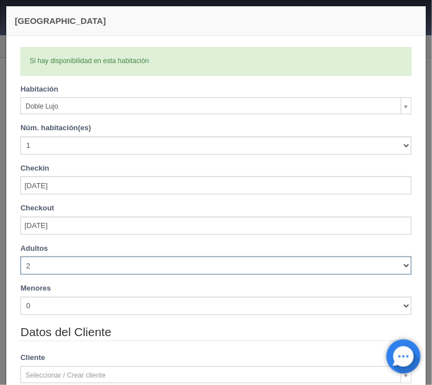
checkbox input "false"
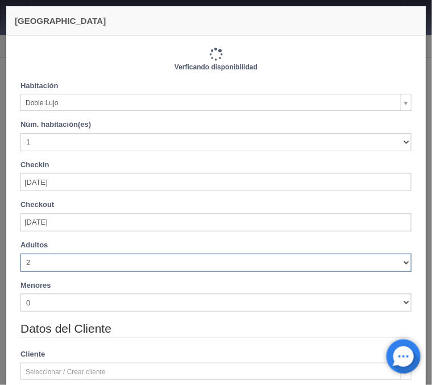
type input "3660.00"
checkbox input "false"
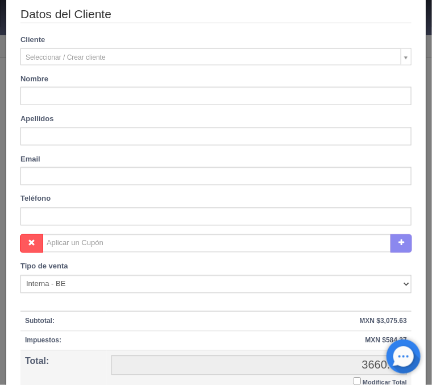
scroll to position [320, 0]
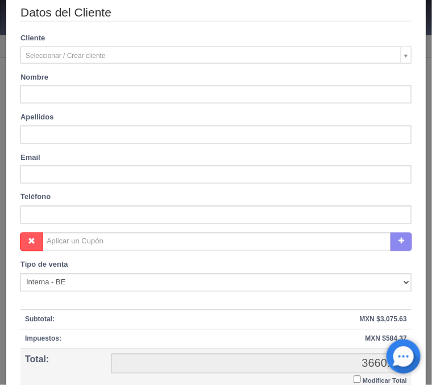
type input "[PERSON_NAME]"
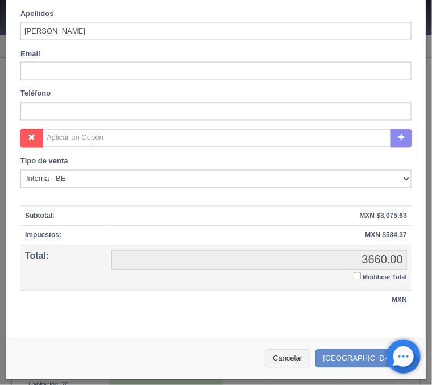
click at [357, 274] on input "Modificar Total" at bounding box center [357, 275] width 7 height 7
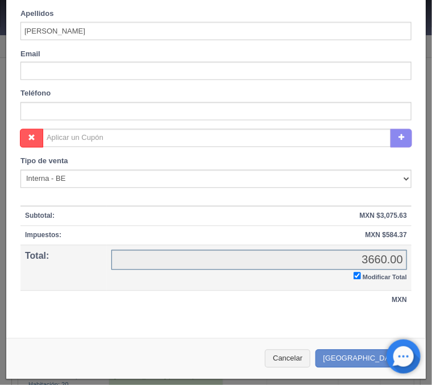
checkbox input "true"
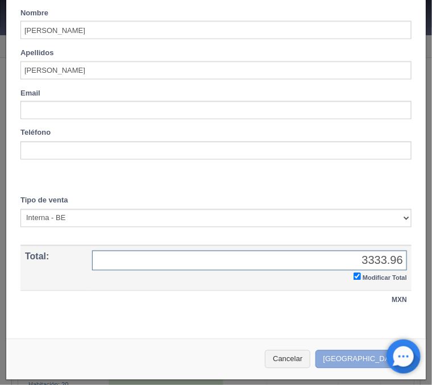
type input "3333.96"
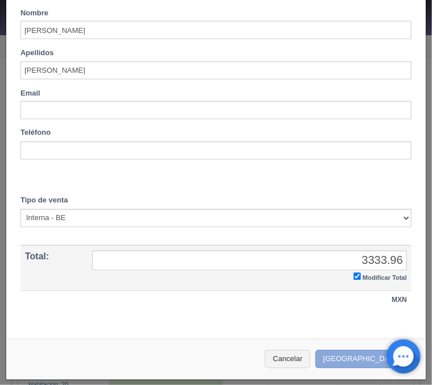
click at [359, 358] on button "[GEOGRAPHIC_DATA]" at bounding box center [365, 359] width 99 height 19
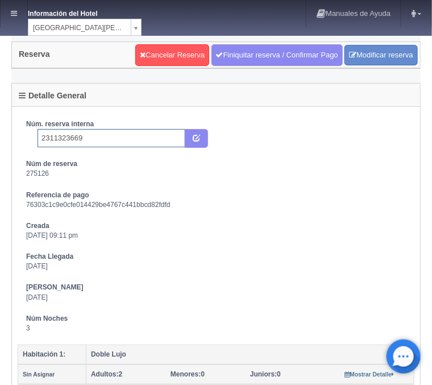
click at [109, 135] on input "2311323669" at bounding box center [112, 138] width 148 height 18
type input "2311323669 Expedia"
click at [197, 140] on icon "submit" at bounding box center [196, 137] width 7 height 7
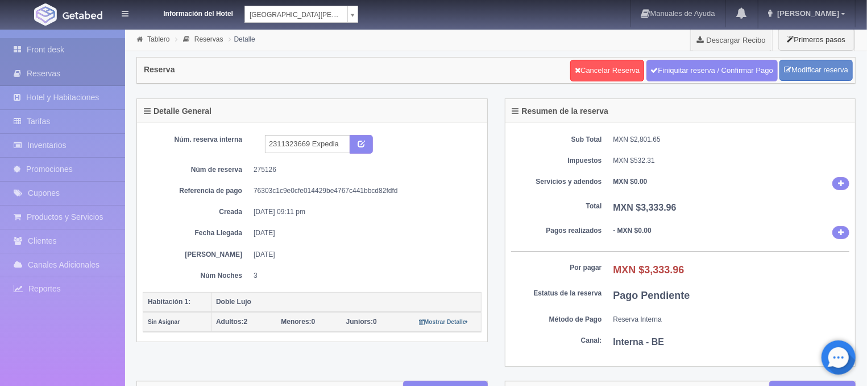
click at [50, 50] on link "Front desk" at bounding box center [62, 49] width 125 height 23
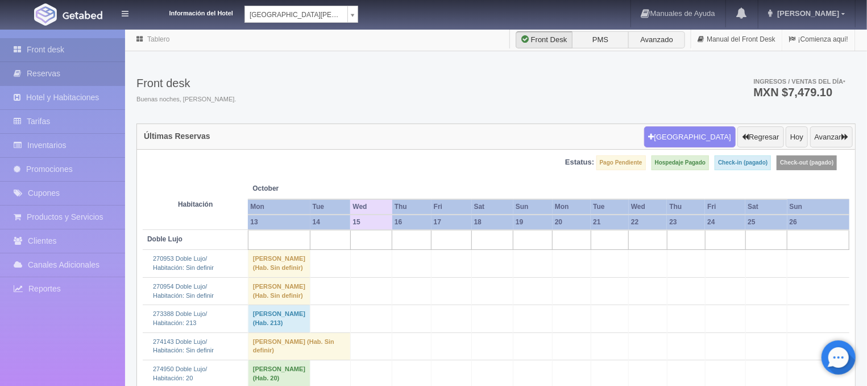
click at [39, 69] on link "Reservas" at bounding box center [62, 73] width 125 height 23
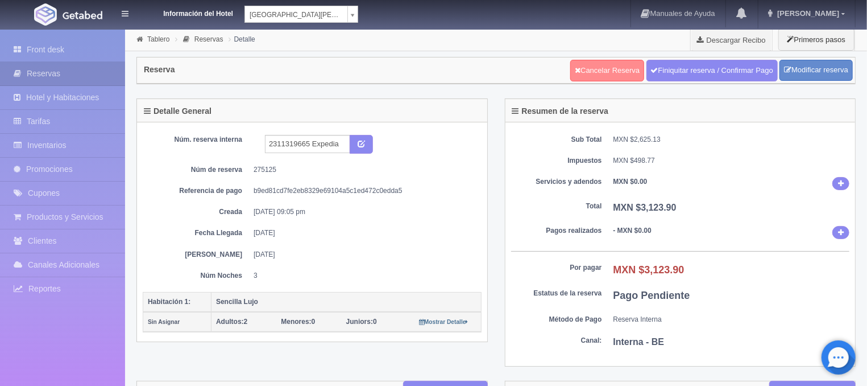
click at [578, 72] on link "Cancelar Reserva" at bounding box center [607, 71] width 74 height 22
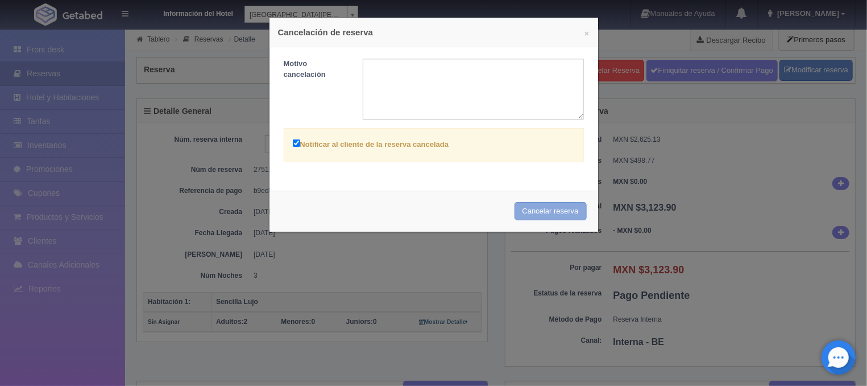
click at [559, 213] on button "Cancelar reserva" at bounding box center [551, 211] width 72 height 19
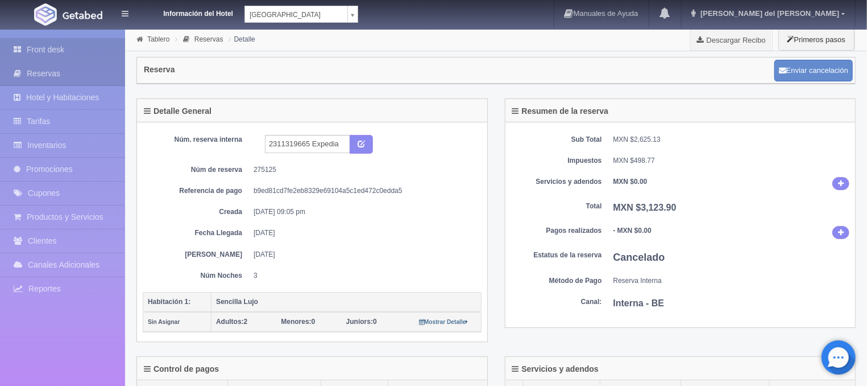
click at [76, 43] on link "Front desk" at bounding box center [62, 49] width 125 height 23
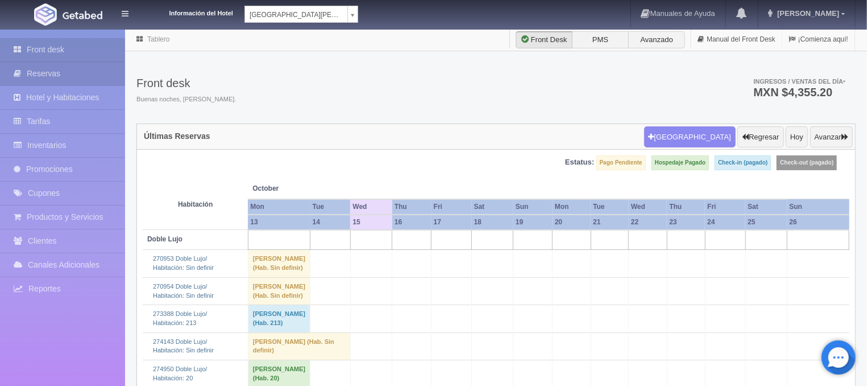
click at [105, 74] on link "Reservas" at bounding box center [62, 73] width 125 height 23
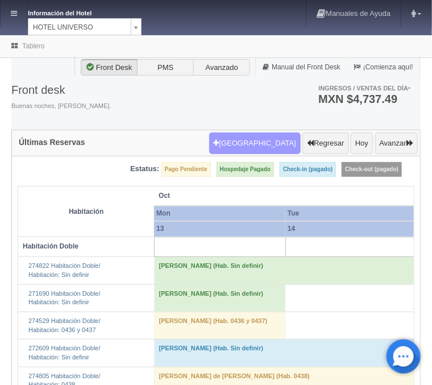
click at [268, 135] on button "Nueva Reserva" at bounding box center [255, 144] width 92 height 22
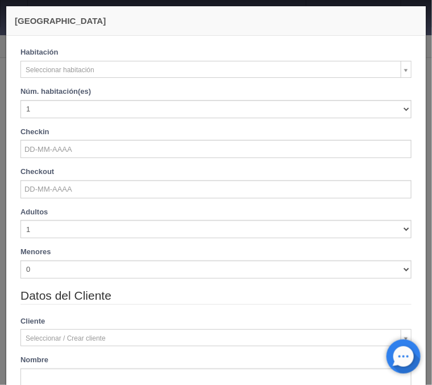
checkbox input "false"
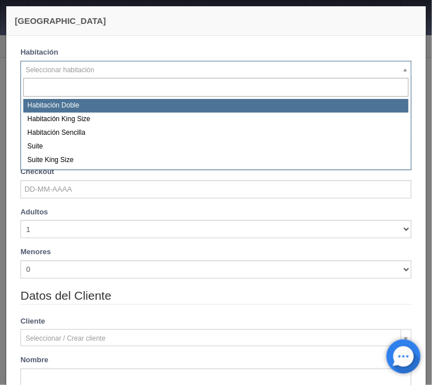
select select "583"
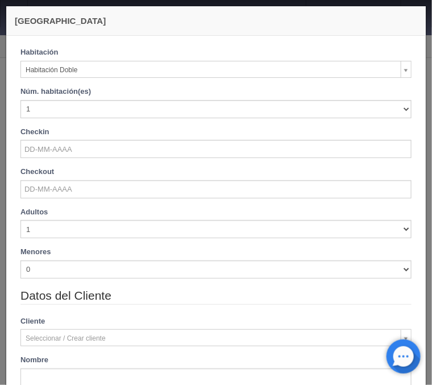
checkbox input "false"
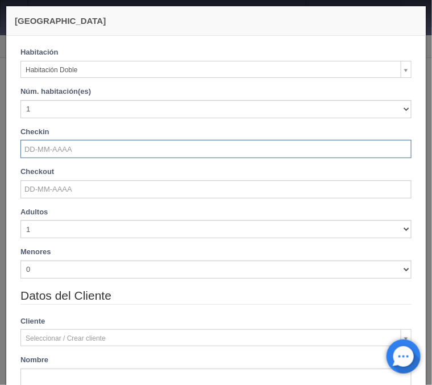
click at [59, 147] on input "text" at bounding box center [215, 149] width 391 height 18
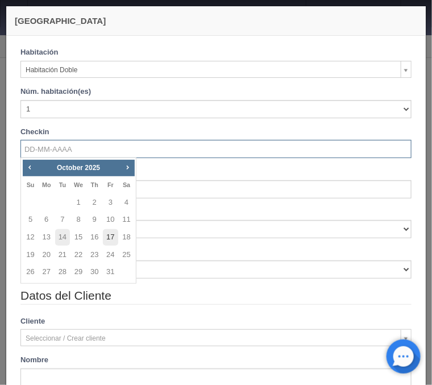
click at [108, 235] on link "17" at bounding box center [110, 237] width 15 height 16
type input "[DATE]"
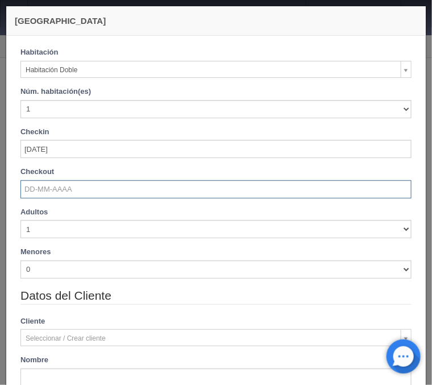
click at [51, 187] on input "text" at bounding box center [215, 189] width 391 height 18
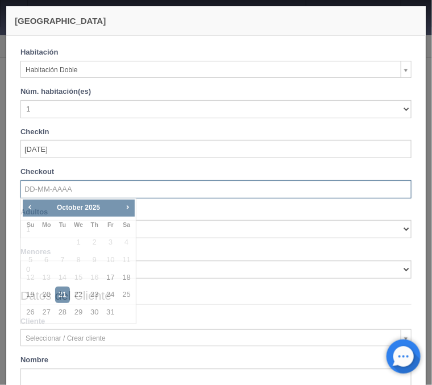
checkbox input "false"
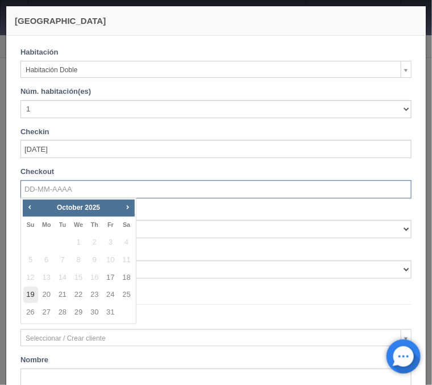
click at [31, 296] on link "19" at bounding box center [30, 295] width 15 height 16
type input "[DATE]"
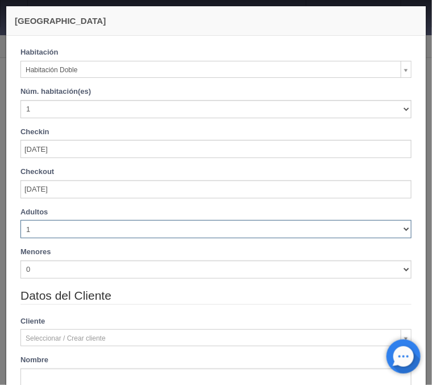
click at [20, 220] on select "1 2 3 4 5 6 7 8 9 10" at bounding box center [215, 229] width 391 height 18
checkbox input "false"
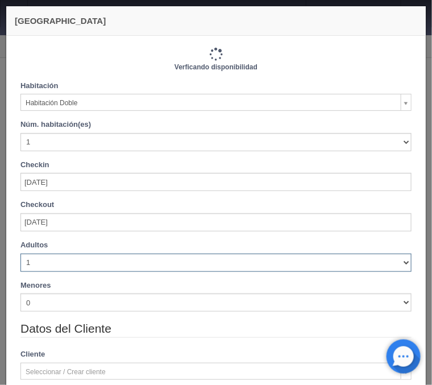
type input "2060.00"
checkbox input "false"
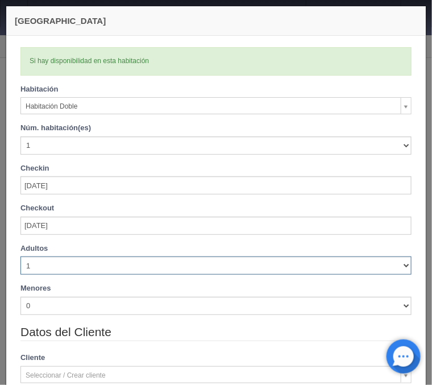
select select "2"
click option "2" at bounding box center [0, 0] width 0 height 0
checkbox input "false"
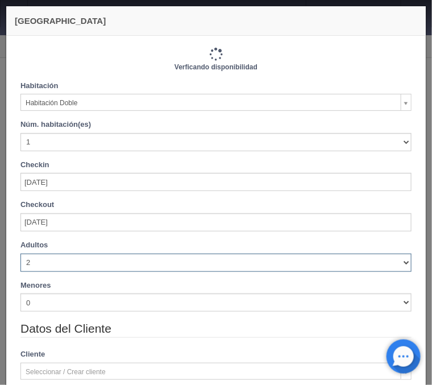
type input "2060.00"
checkbox input "false"
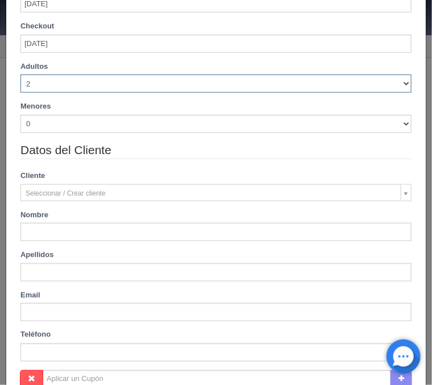
scroll to position [183, 0]
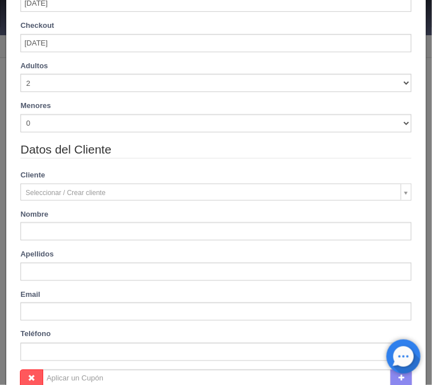
type input "Marina"
type input "Duran Aguilar"
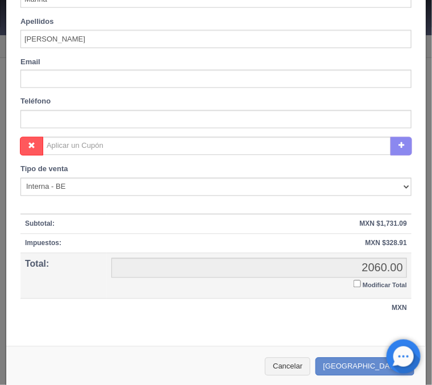
scroll to position [423, 0]
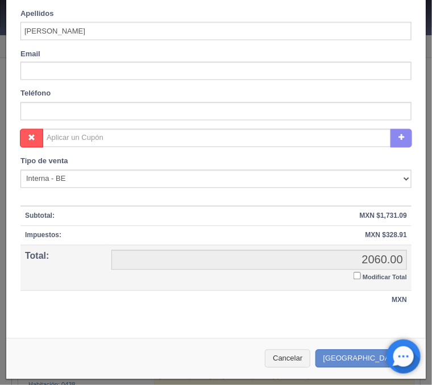
click at [355, 276] on input "Modificar Total" at bounding box center [357, 275] width 7 height 7
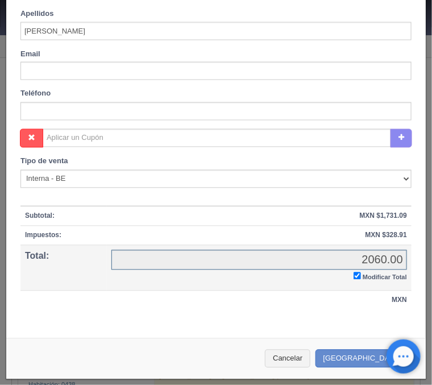
checkbox input "true"
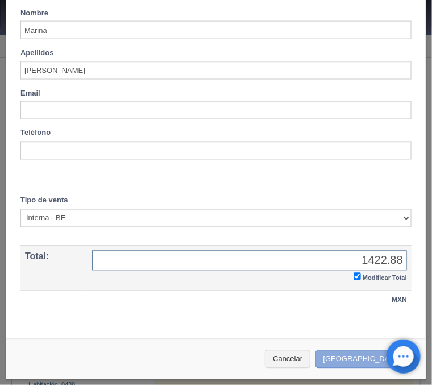
type input "1422.88"
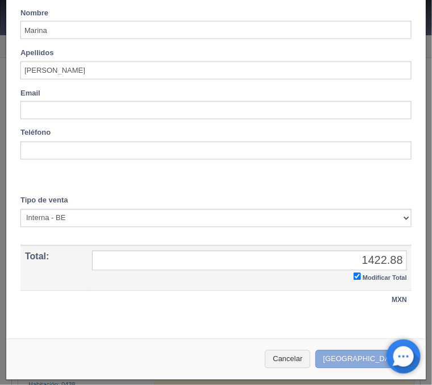
click at [356, 351] on button "Crear Reserva" at bounding box center [365, 359] width 99 height 19
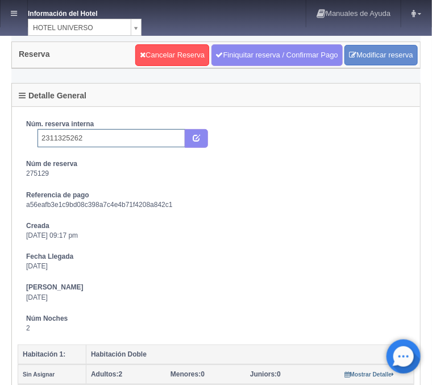
click at [97, 140] on input "2311325262" at bounding box center [112, 138] width 148 height 18
type input "2311325262 Expedia"
click at [196, 135] on icon "submit" at bounding box center [196, 137] width 7 height 7
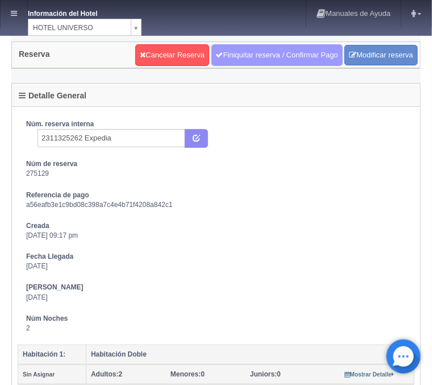
click at [249, 48] on link "Finiquitar reserva / Confirmar Pago" at bounding box center [277, 55] width 131 height 22
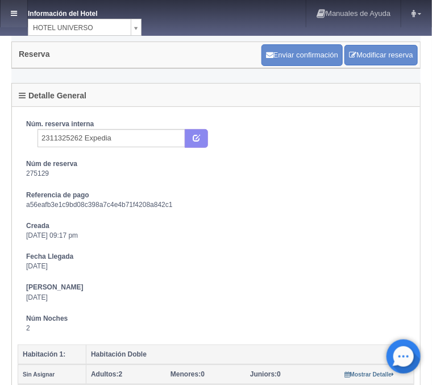
click at [15, 10] on icon at bounding box center [14, 13] width 6 height 7
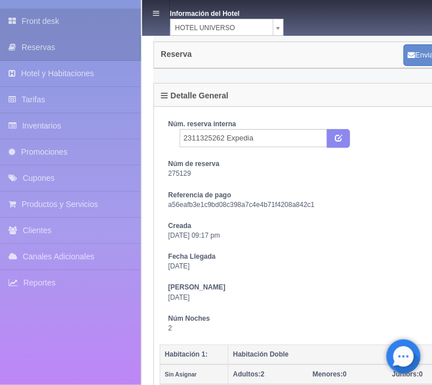
click at [39, 18] on link "Front desk" at bounding box center [70, 22] width 141 height 26
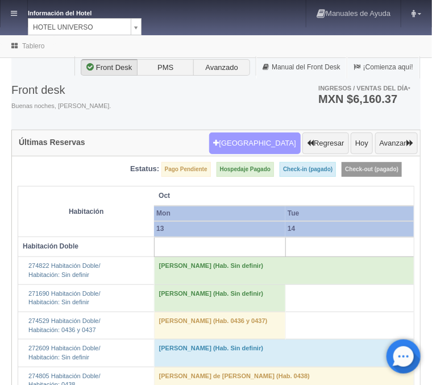
click at [272, 143] on button "Nueva Reserva" at bounding box center [255, 144] width 92 height 22
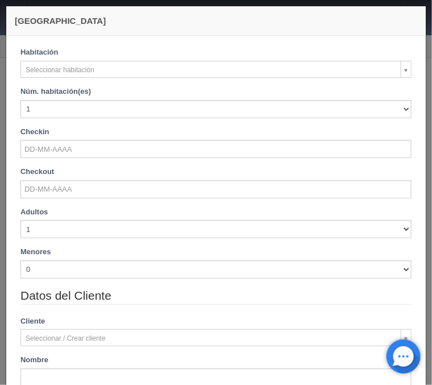
checkbox input "false"
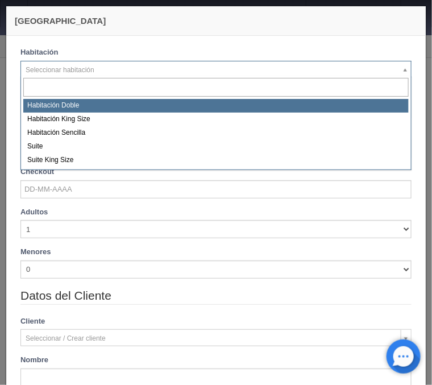
select select "583"
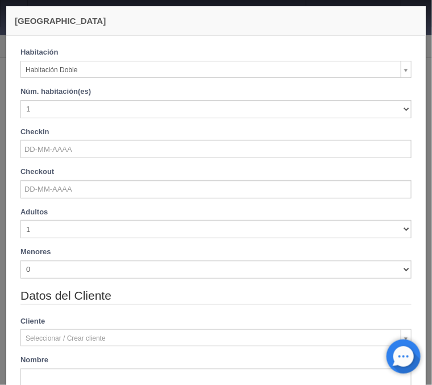
checkbox input "false"
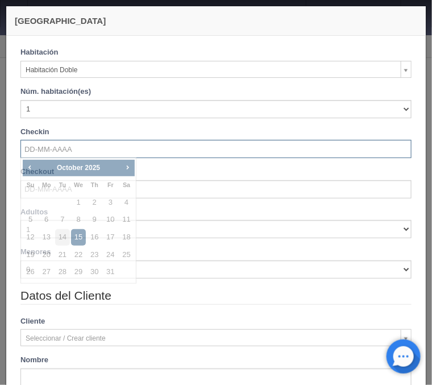
click at [52, 142] on input "text" at bounding box center [215, 149] width 391 height 18
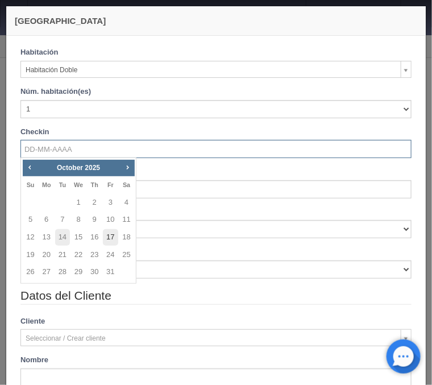
click at [109, 235] on link "17" at bounding box center [110, 237] width 15 height 16
type input "[DATE]"
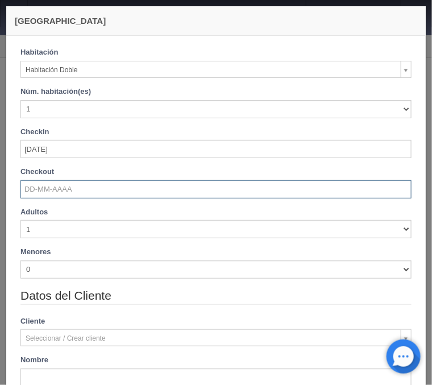
click at [55, 192] on input "text" at bounding box center [215, 189] width 391 height 18
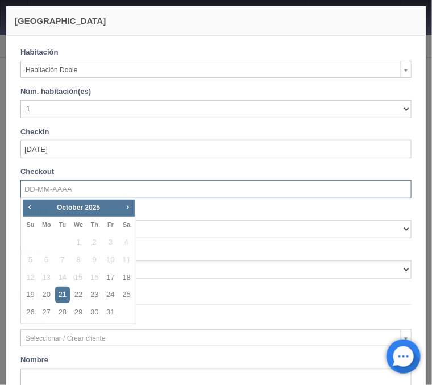
checkbox input "false"
click at [31, 292] on link "19" at bounding box center [30, 295] width 15 height 16
type input "[DATE]"
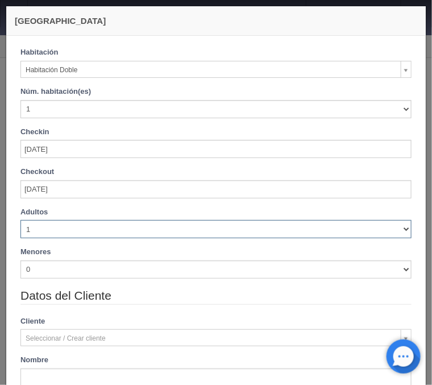
click at [20, 220] on select "1 2 3 4 5 6 7 8 9 10" at bounding box center [215, 229] width 391 height 18
checkbox input "false"
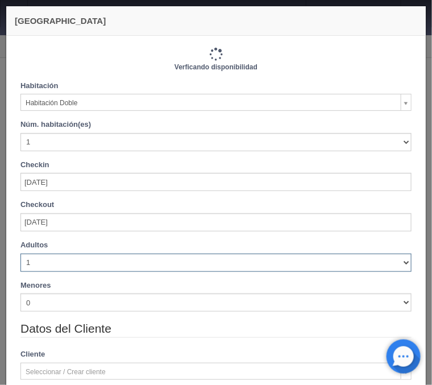
type input "2060.00"
checkbox input "false"
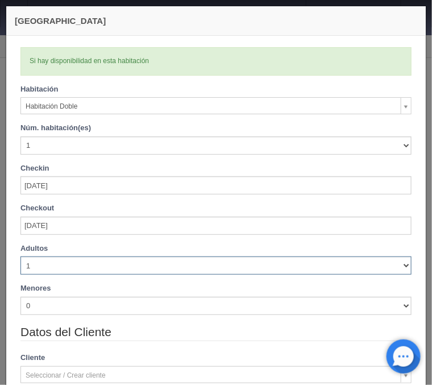
select select "3"
click option "3" at bounding box center [0, 0] width 0 height 0
checkbox input "false"
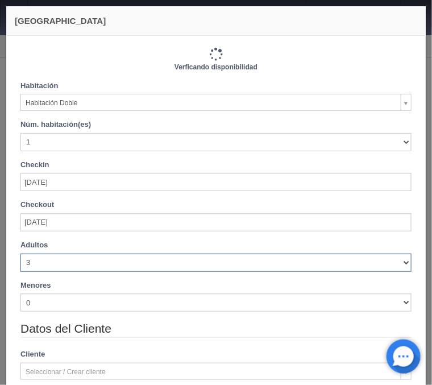
type input "2220.00"
checkbox input "false"
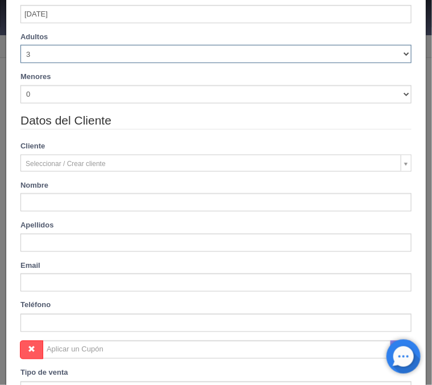
scroll to position [229, 0]
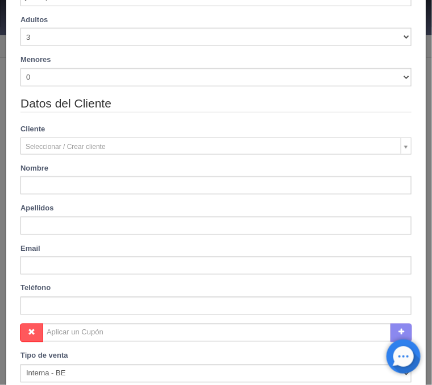
type input "[PERSON_NAME]"
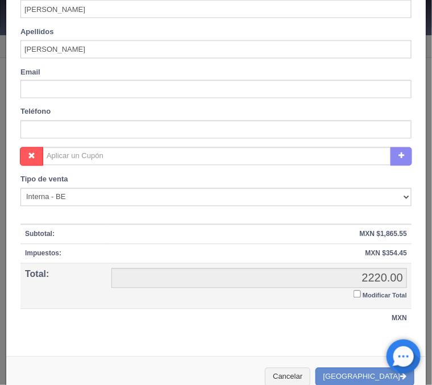
scroll to position [423, 0]
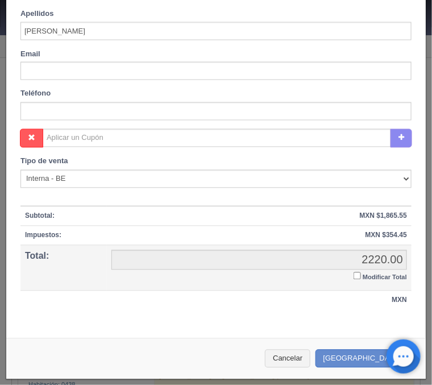
click at [355, 279] on input "Modificar Total" at bounding box center [357, 275] width 7 height 7
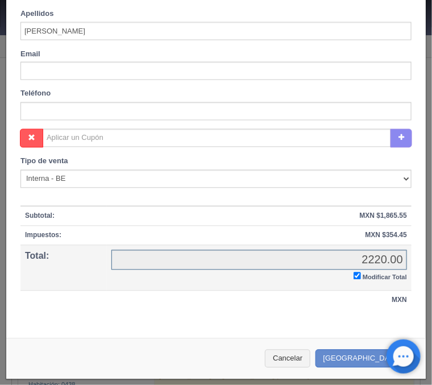
checkbox input "true"
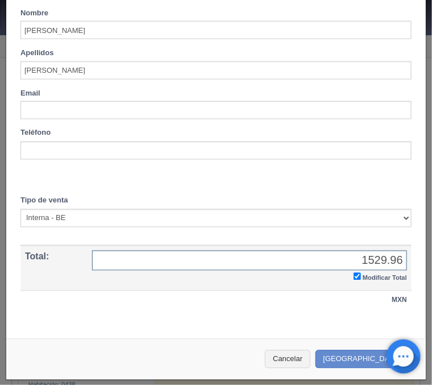
type input "1529.96"
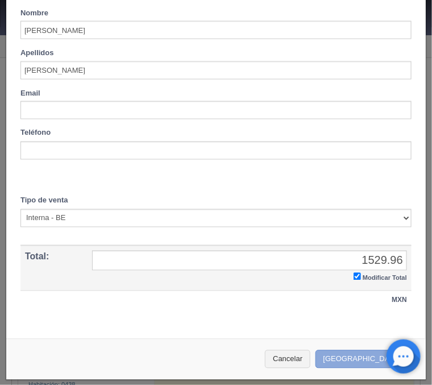
click at [353, 355] on button "Crear Reserva" at bounding box center [365, 359] width 99 height 19
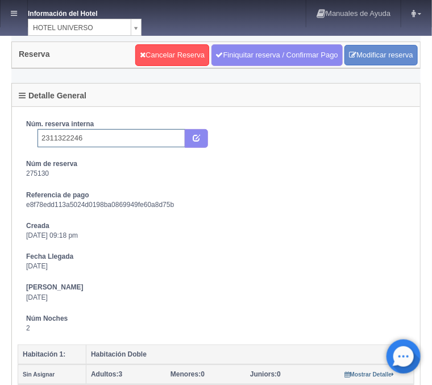
click at [108, 140] on input "2311322246" at bounding box center [112, 138] width 148 height 18
type input "2311322246 Expedia"
click at [201, 139] on button "submit" at bounding box center [196, 138] width 23 height 19
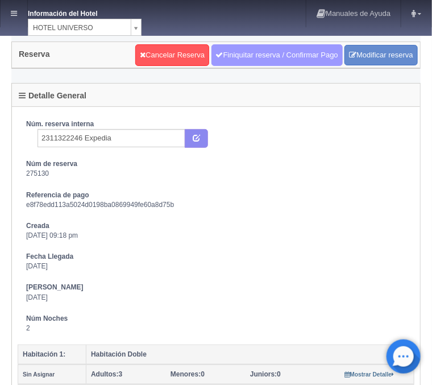
click at [255, 49] on link "Finiquitar reserva / Confirmar Pago" at bounding box center [277, 55] width 131 height 22
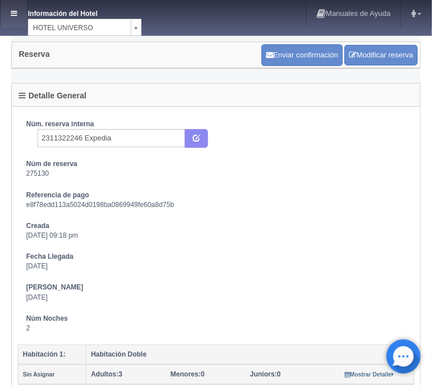
click at [7, 9] on link at bounding box center [14, 13] width 27 height 27
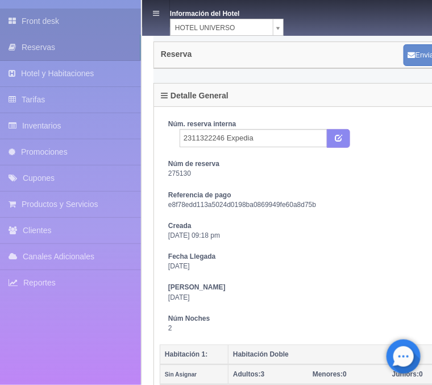
click at [44, 20] on link "Front desk" at bounding box center [70, 22] width 141 height 26
